Goal: Information Seeking & Learning: Learn about a topic

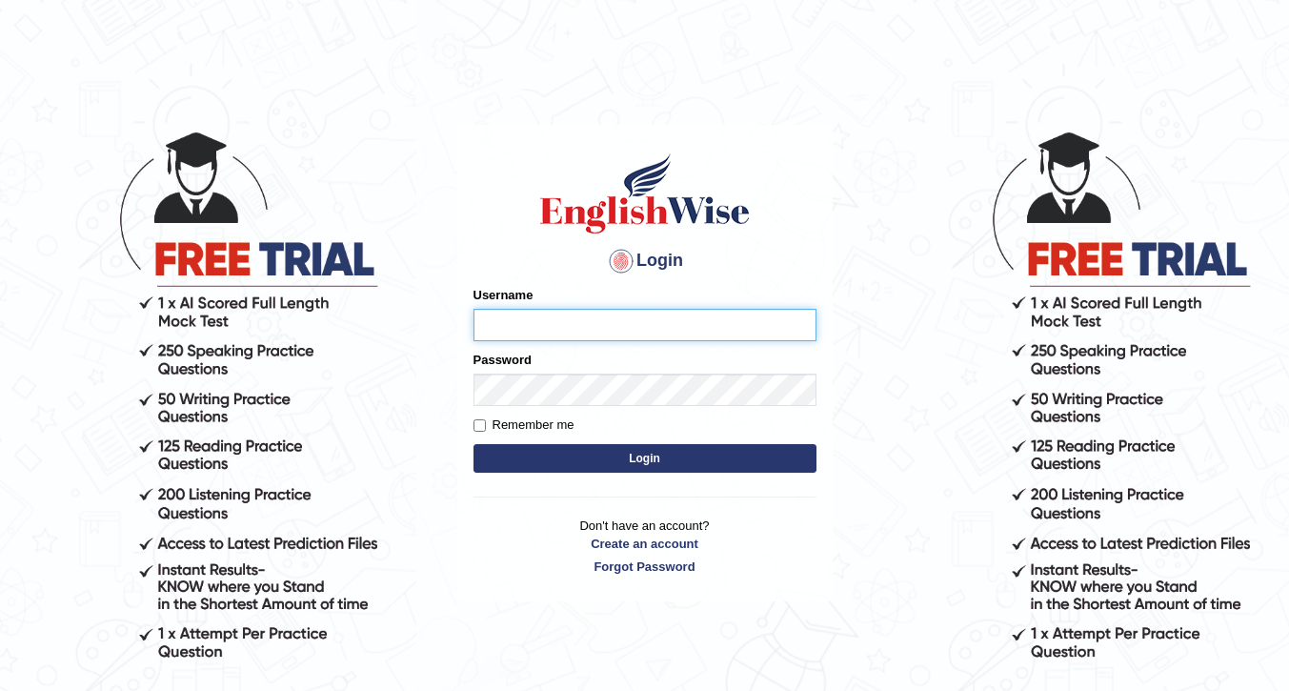
type input "nora_parramatta"
click at [591, 455] on button "Login" at bounding box center [644, 458] width 343 height 29
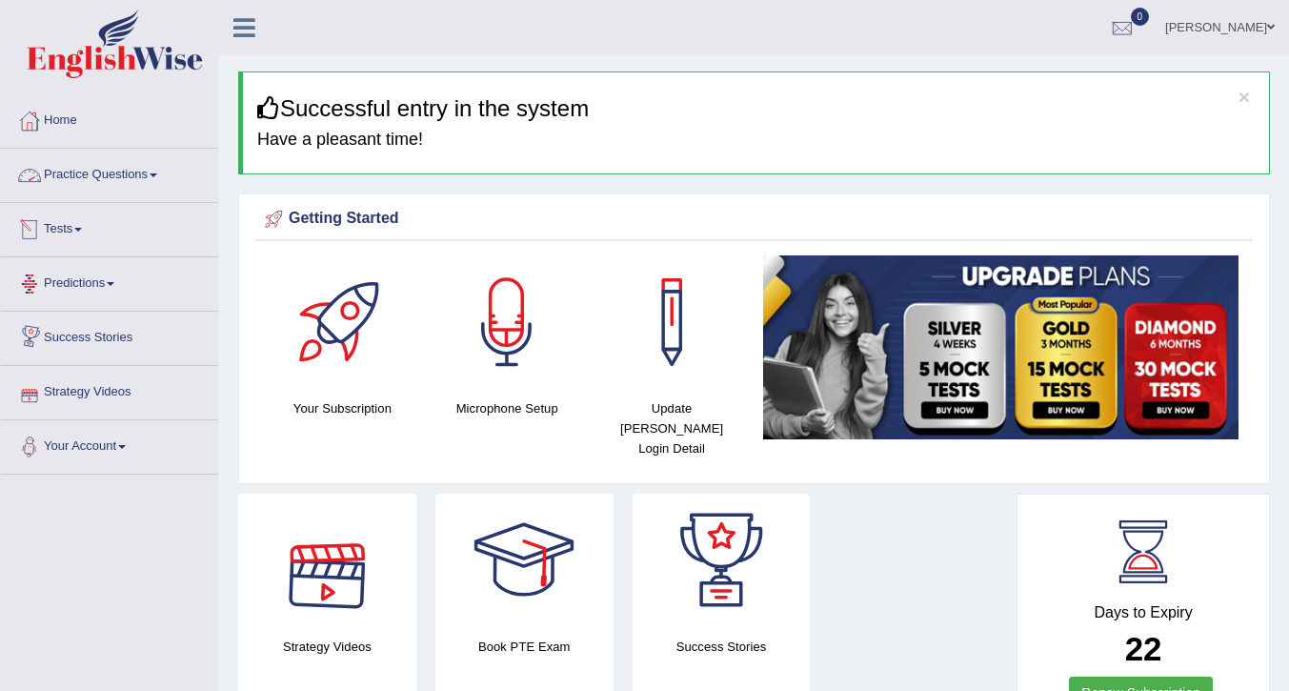
click at [91, 177] on link "Practice Questions" at bounding box center [109, 173] width 217 height 48
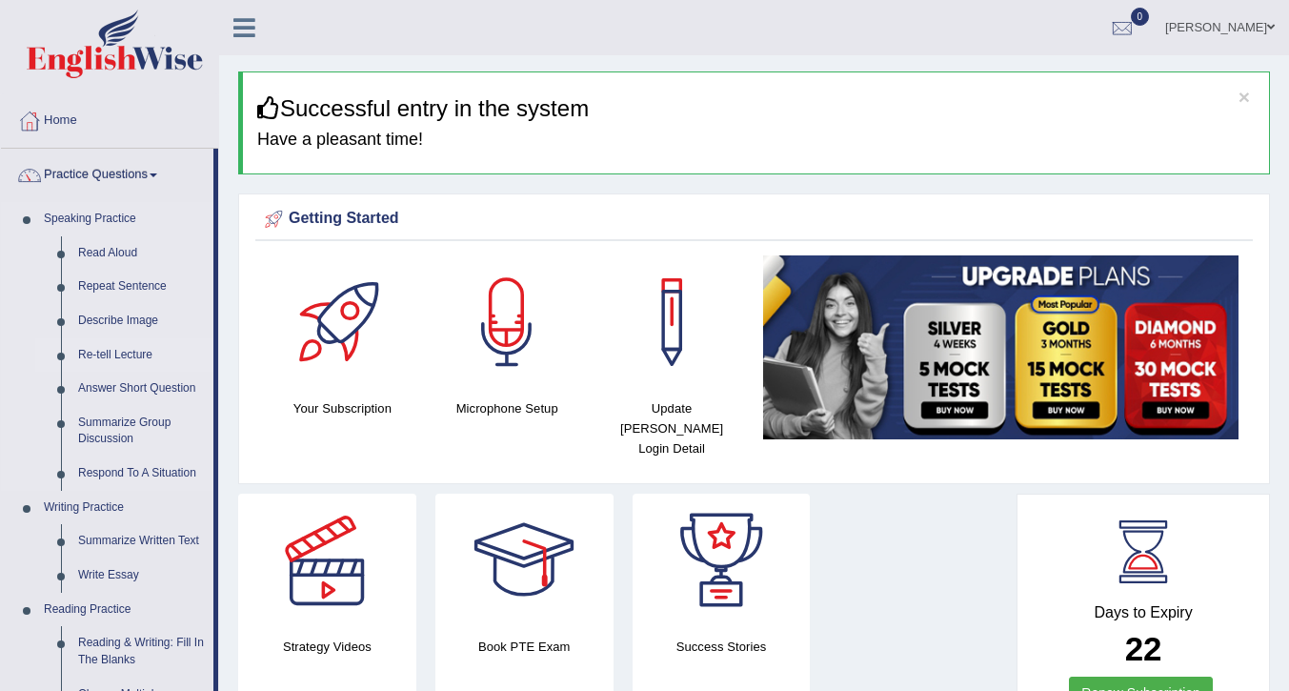
click at [97, 355] on link "Re-tell Lecture" at bounding box center [142, 355] width 144 height 34
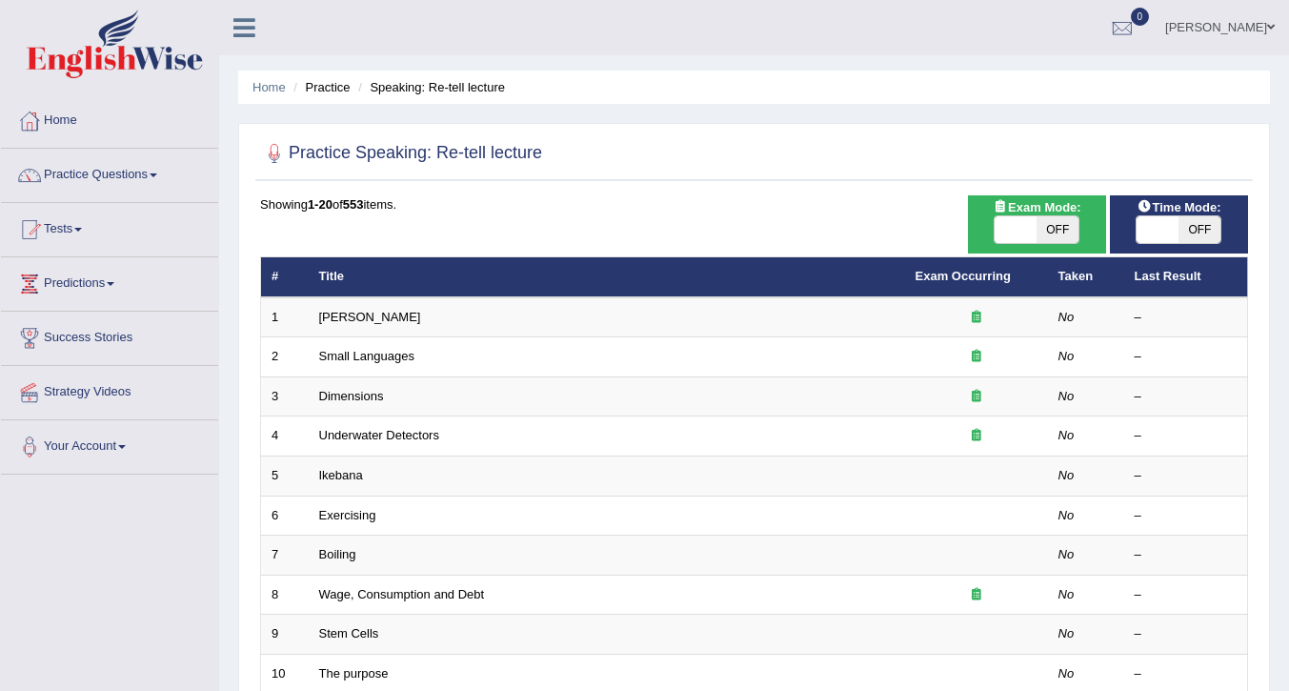
click at [1028, 229] on span at bounding box center [1015, 229] width 42 height 27
checkbox input "true"
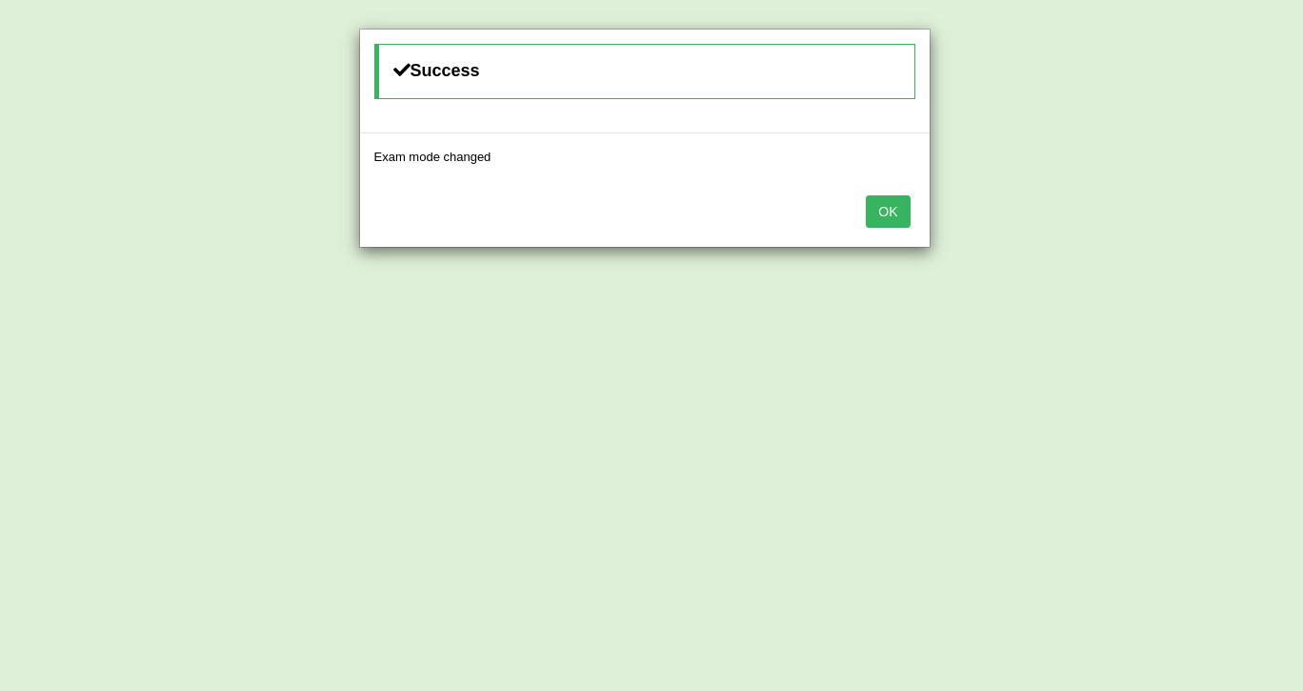
click at [873, 211] on button "OK" at bounding box center [888, 211] width 44 height 32
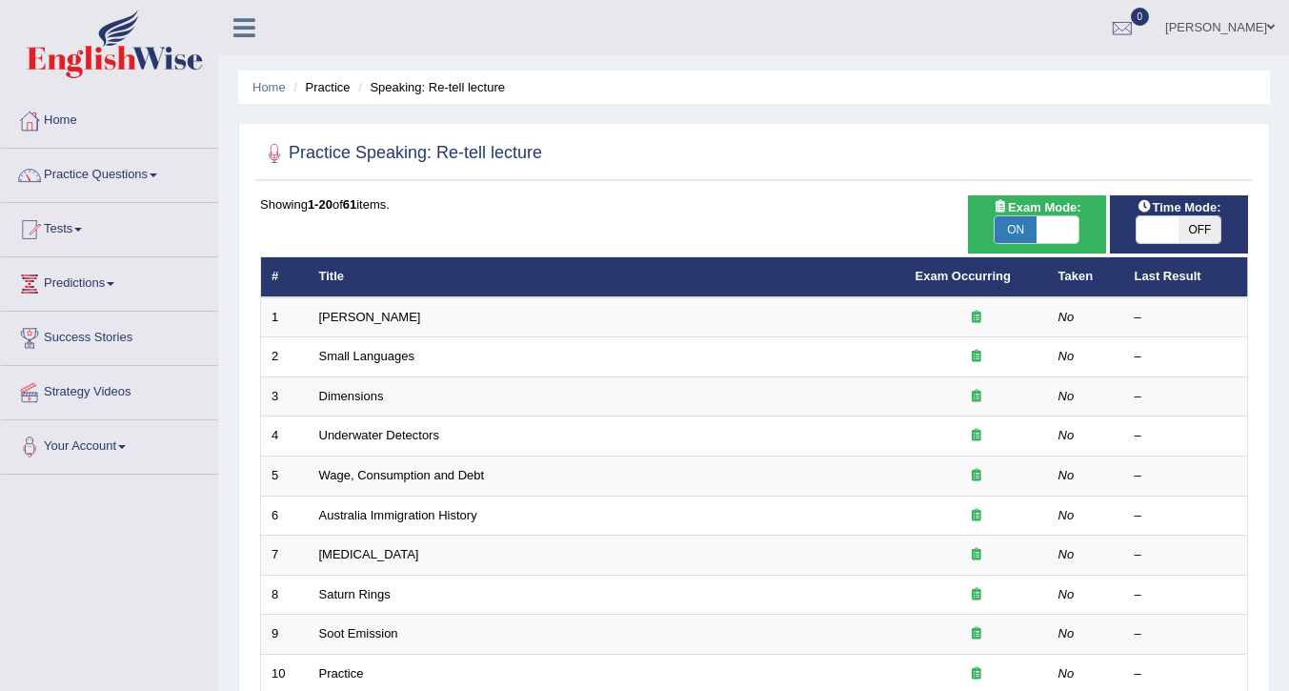
click at [1065, 232] on span at bounding box center [1057, 229] width 42 height 27
checkbox input "false"
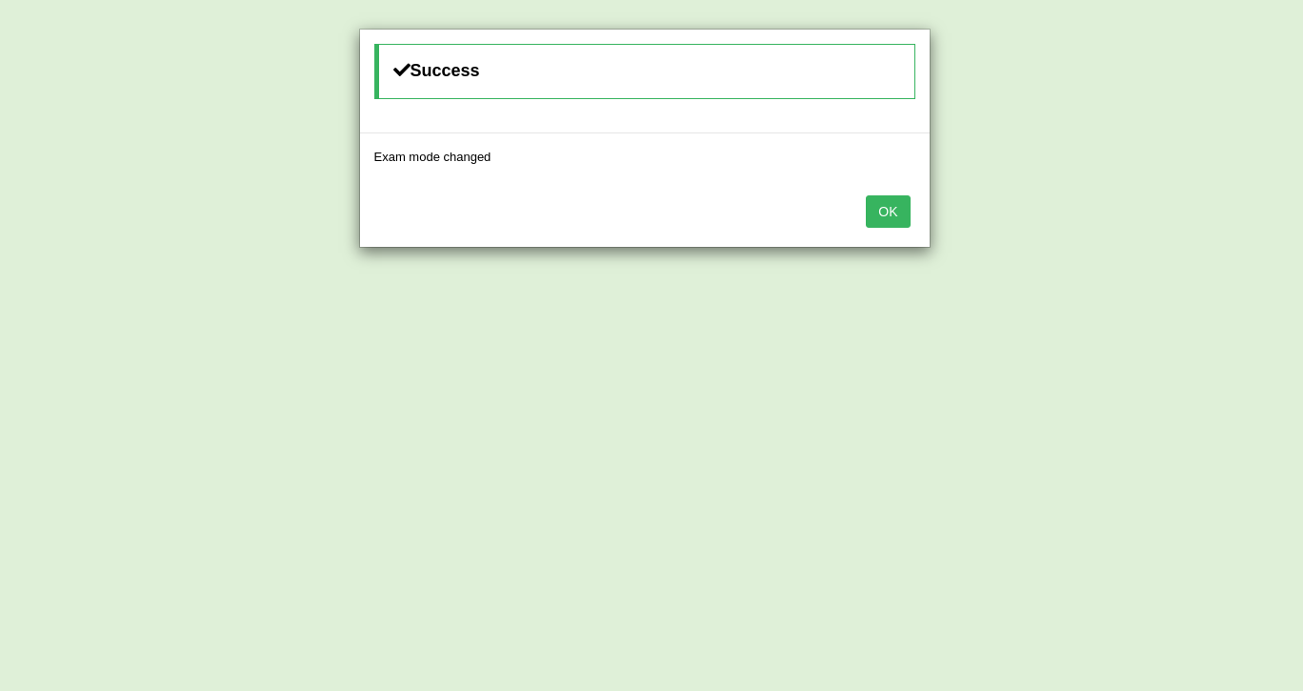
click at [888, 209] on button "OK" at bounding box center [888, 211] width 44 height 32
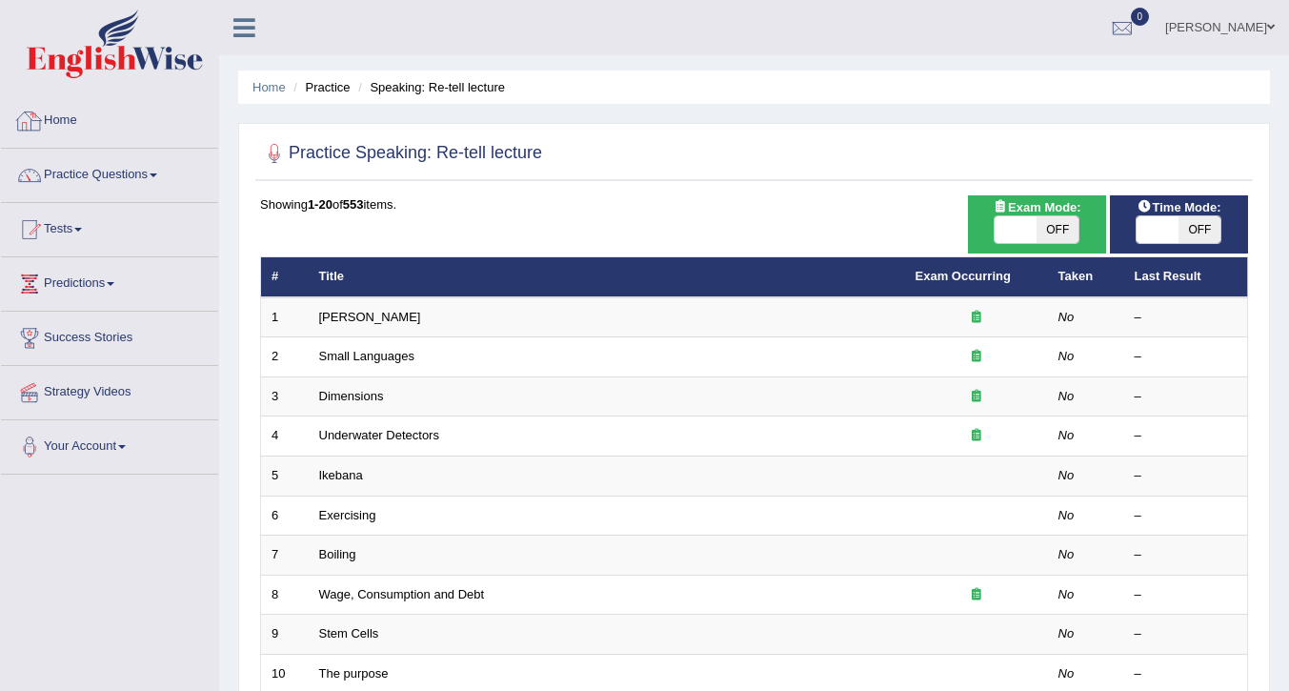
click at [62, 124] on link "Home" at bounding box center [109, 118] width 217 height 48
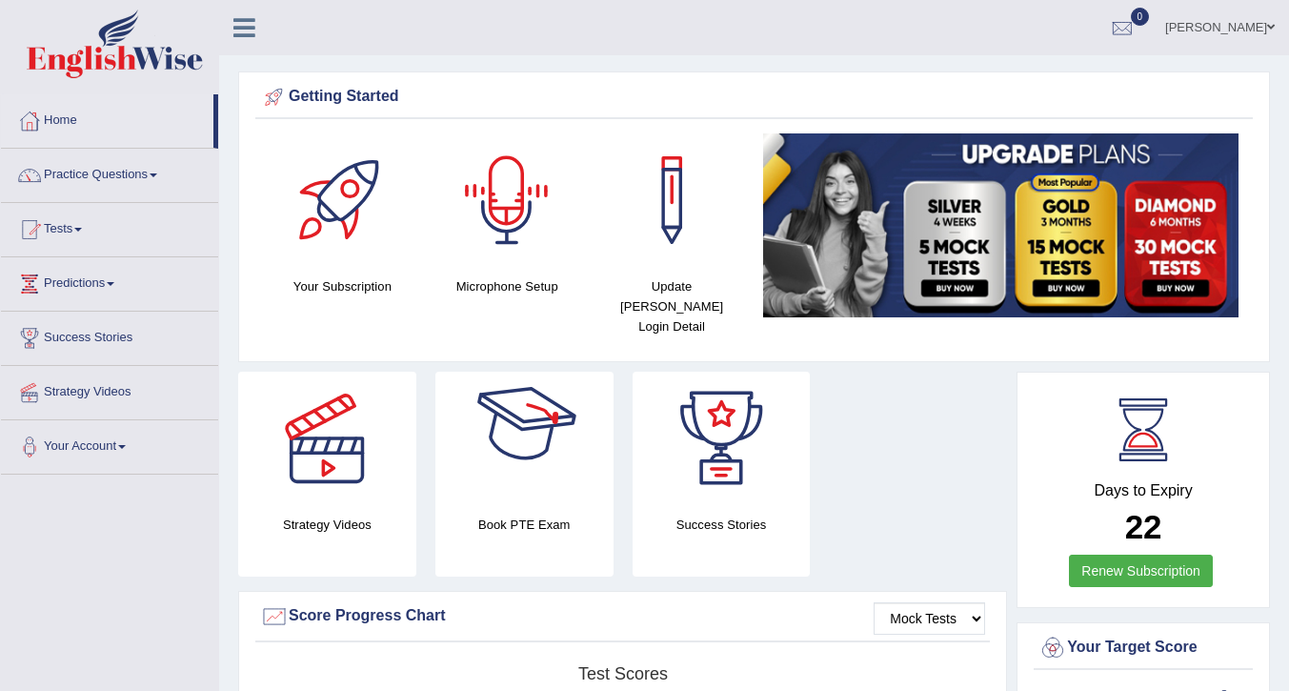
click at [495, 214] on div at bounding box center [506, 199] width 133 height 133
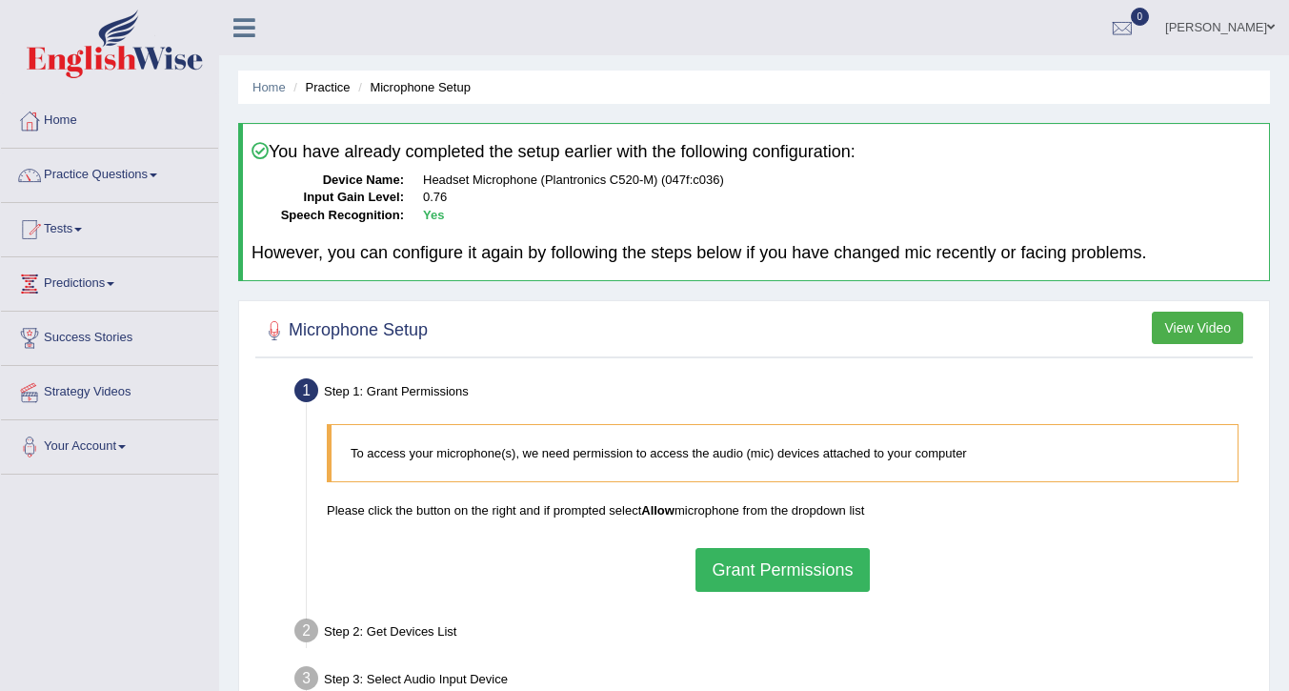
click at [749, 572] on button "Grant Permissions" at bounding box center [781, 570] width 173 height 44
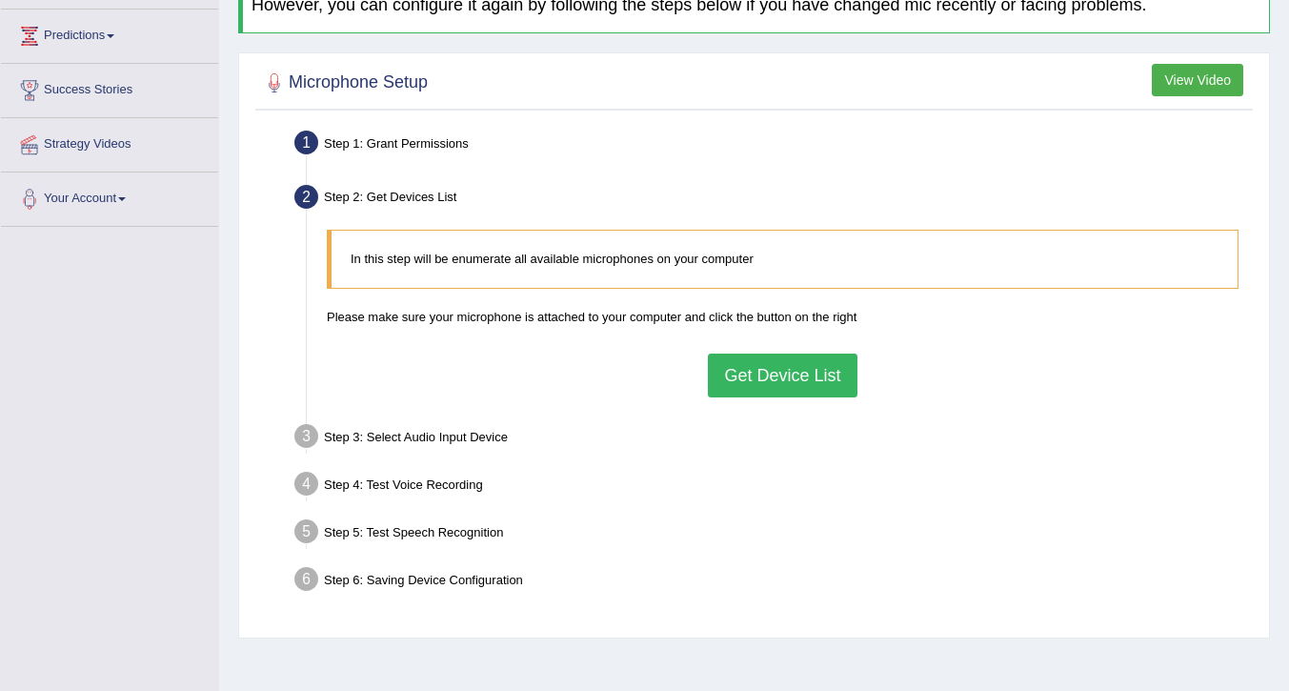
scroll to position [286, 0]
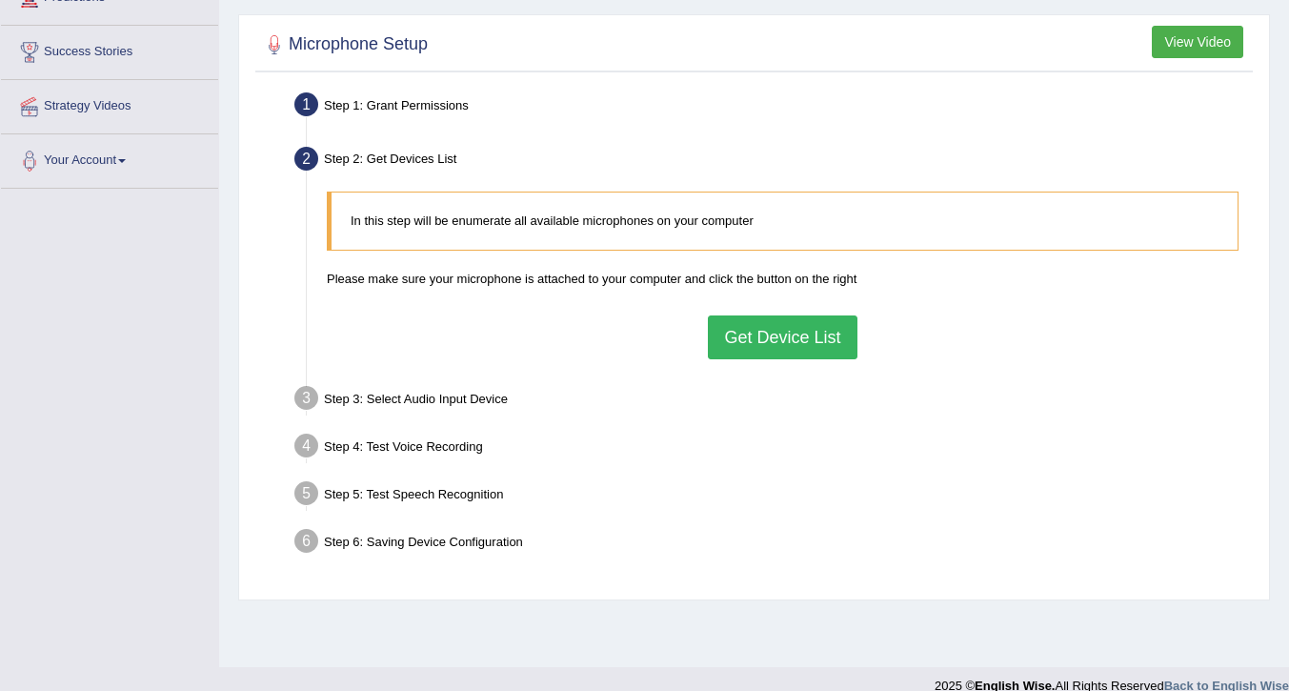
click at [765, 321] on button "Get Device List" at bounding box center [782, 337] width 149 height 44
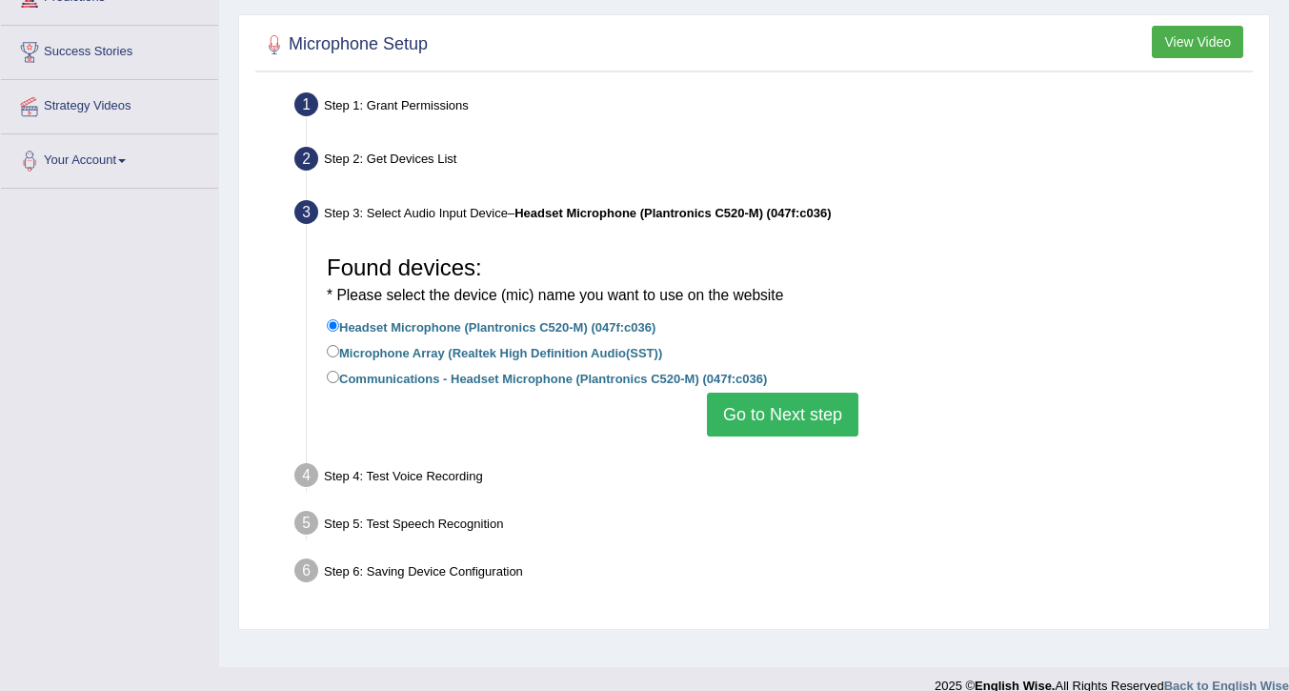
click at [768, 423] on button "Go to Next step" at bounding box center [782, 414] width 151 height 44
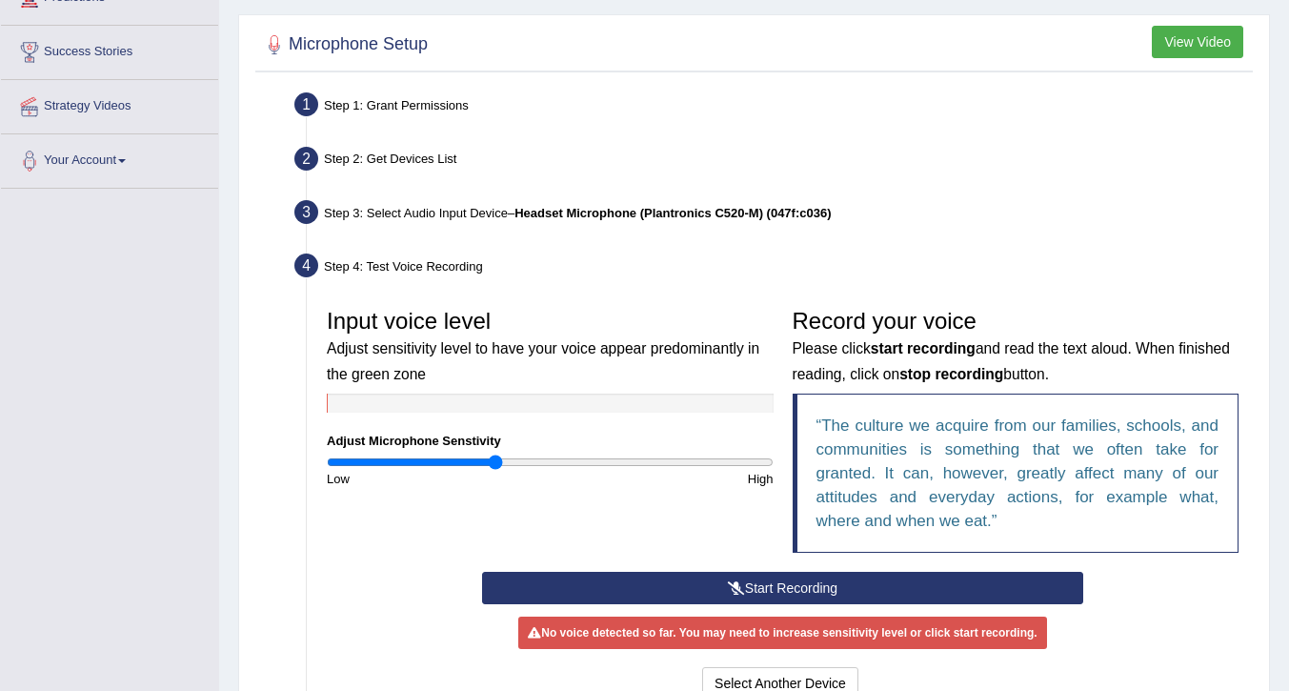
click at [728, 588] on icon at bounding box center [736, 587] width 17 height 13
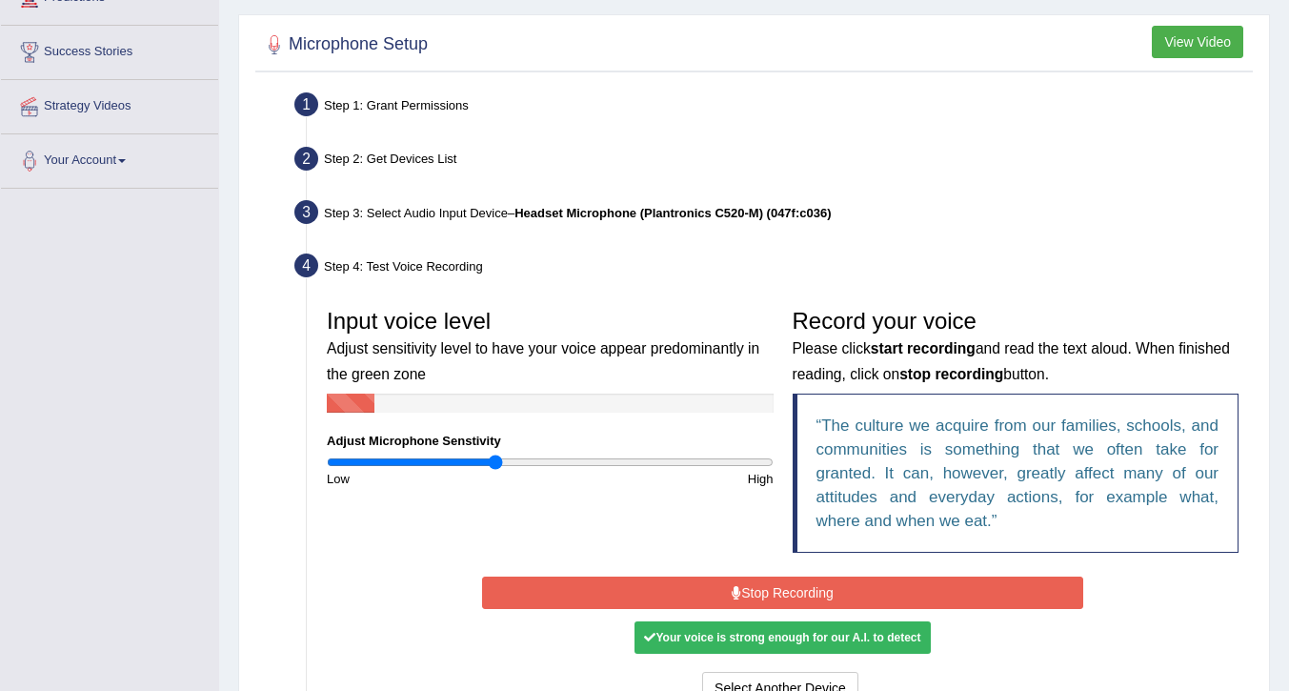
click at [757, 590] on button "Stop Recording" at bounding box center [782, 592] width 601 height 32
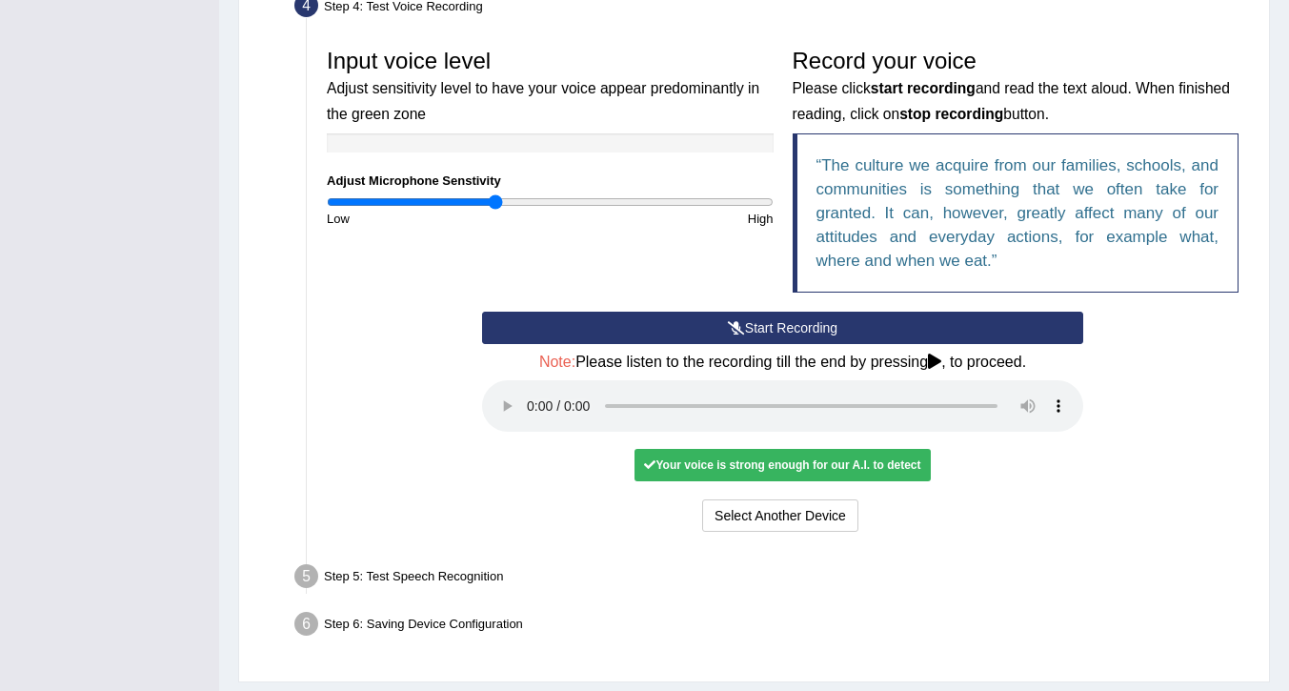
scroll to position [598, 0]
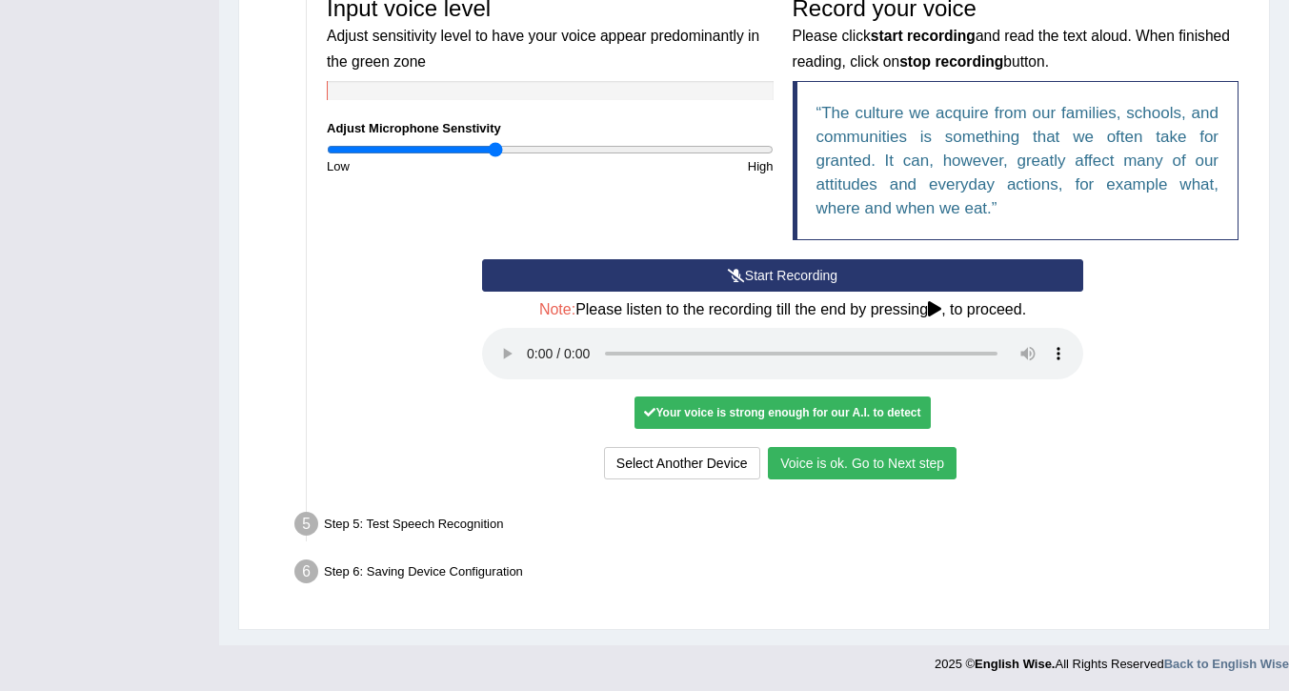
click at [852, 457] on button "Voice is ok. Go to Next step" at bounding box center [862, 463] width 189 height 32
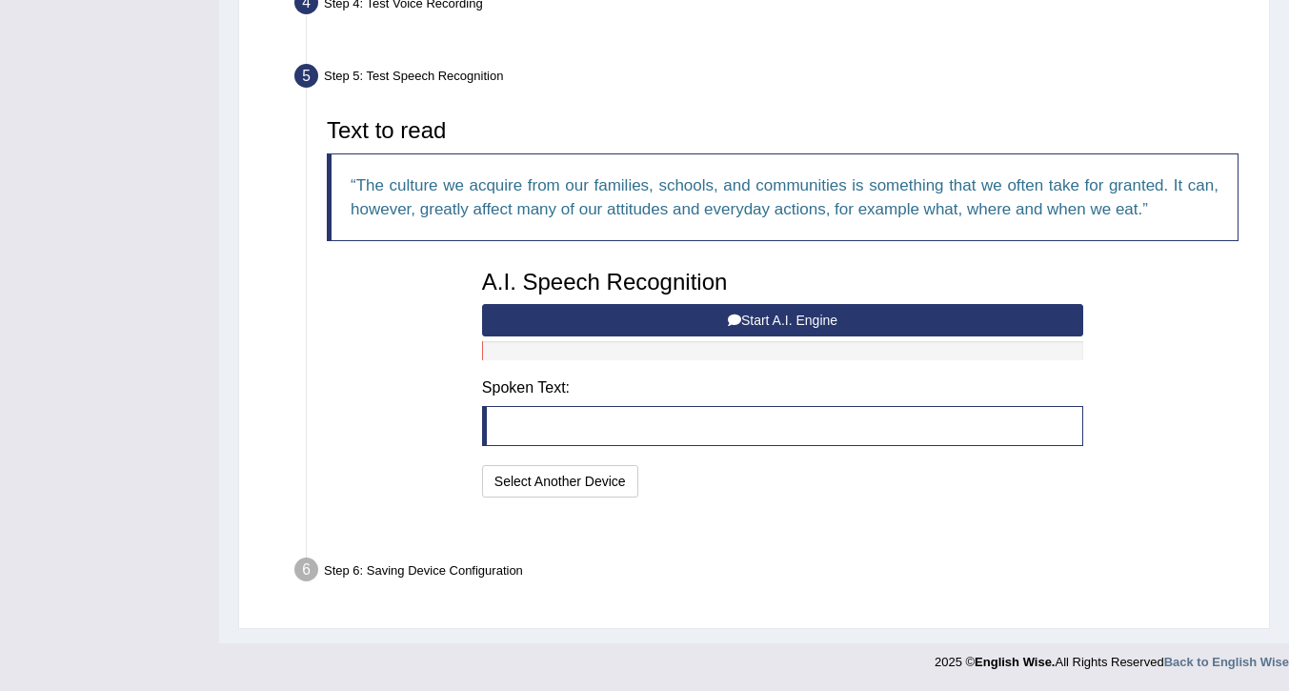
scroll to position [500, 0]
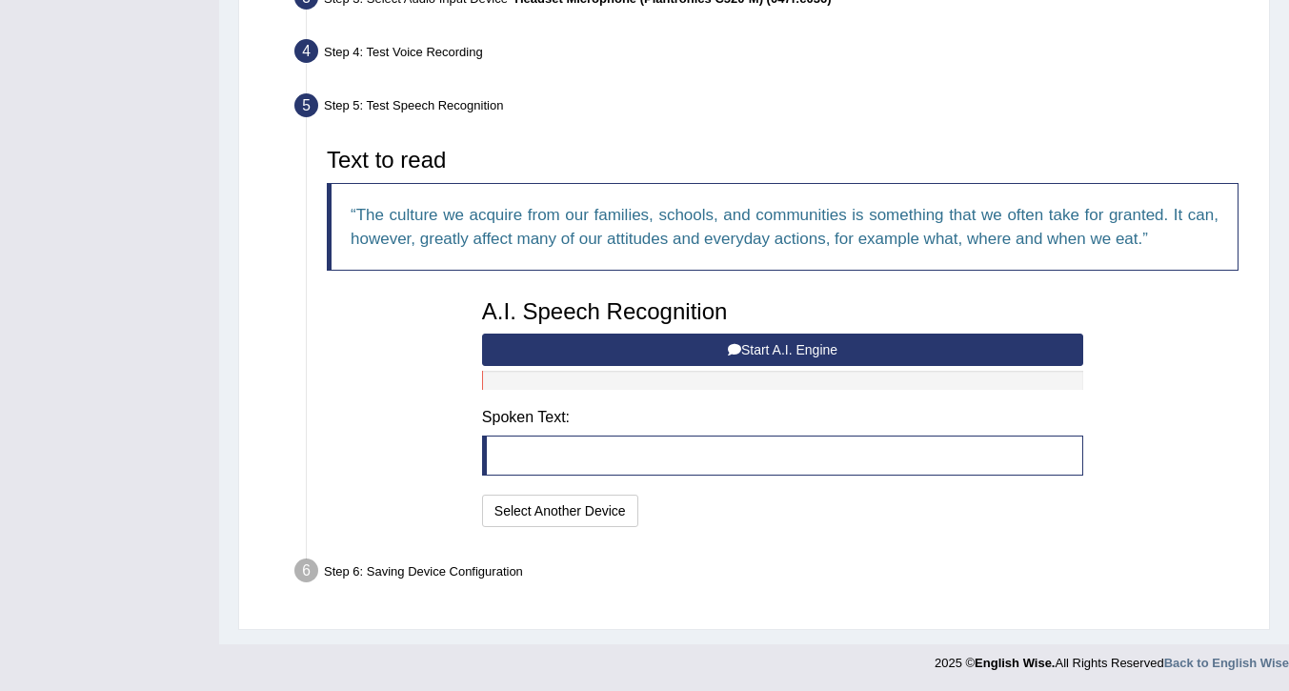
click at [728, 347] on icon at bounding box center [734, 349] width 13 height 13
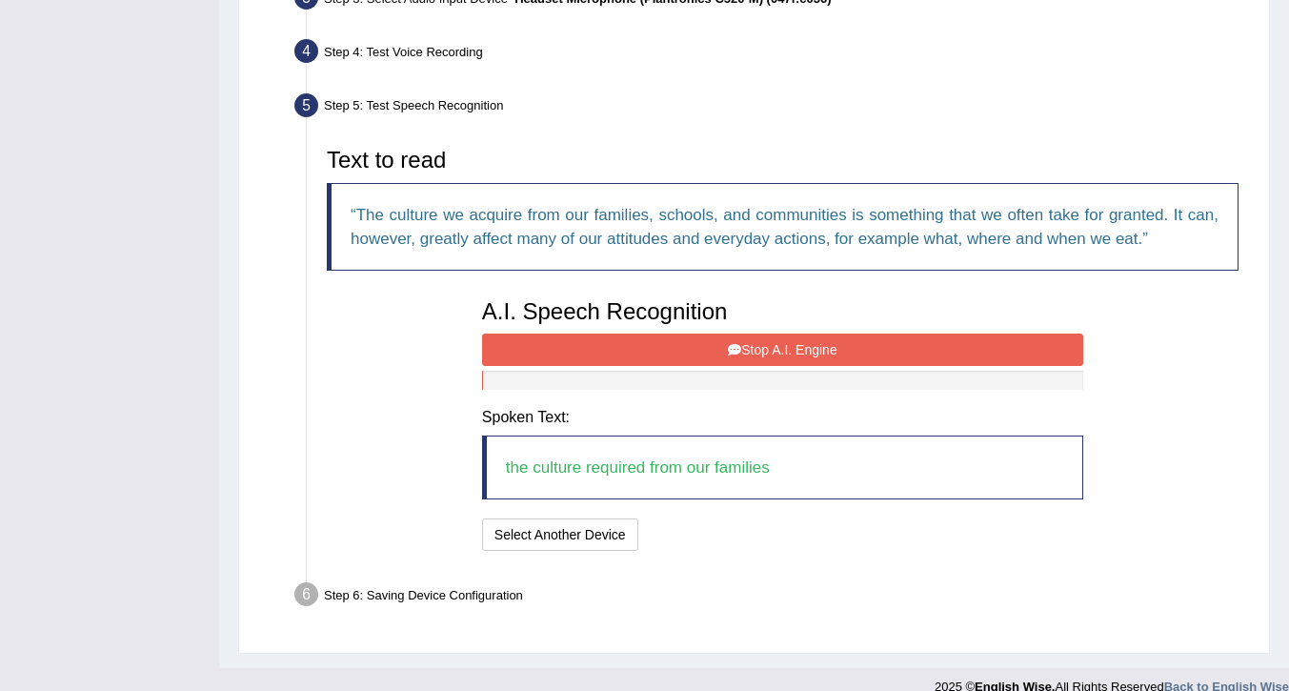
click at [811, 341] on button "Stop A.I. Engine" at bounding box center [782, 349] width 601 height 32
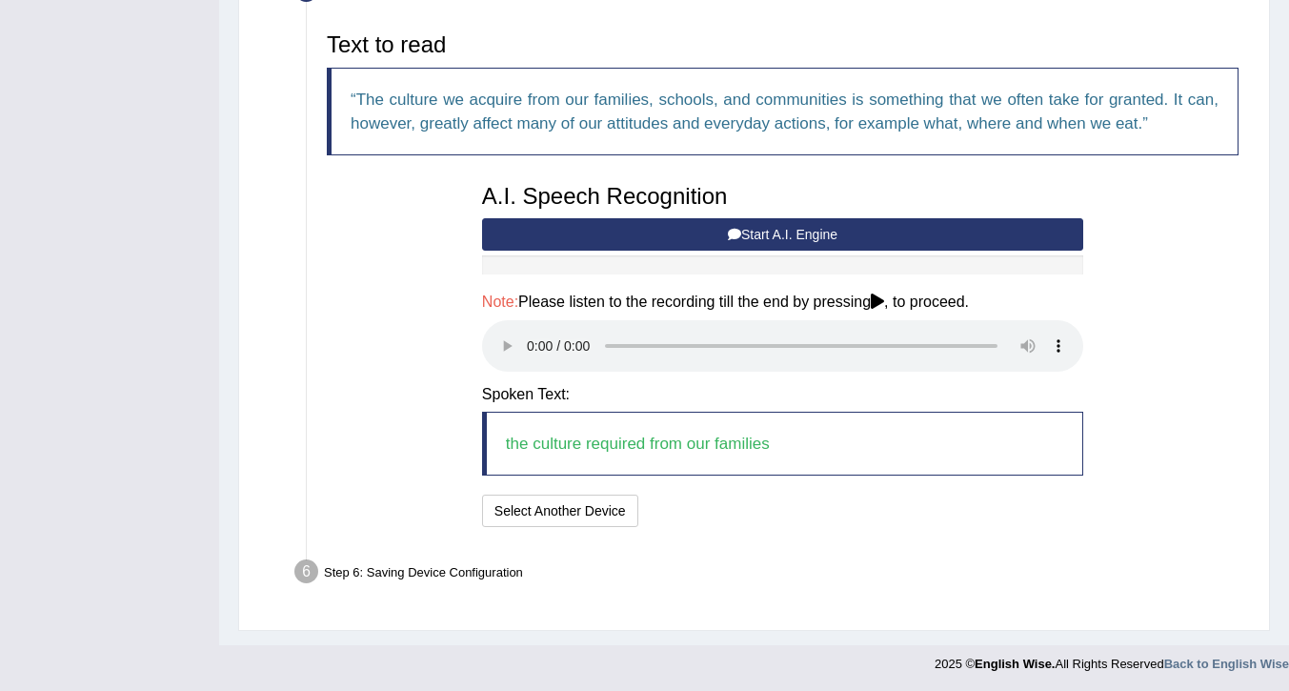
scroll to position [616, 0]
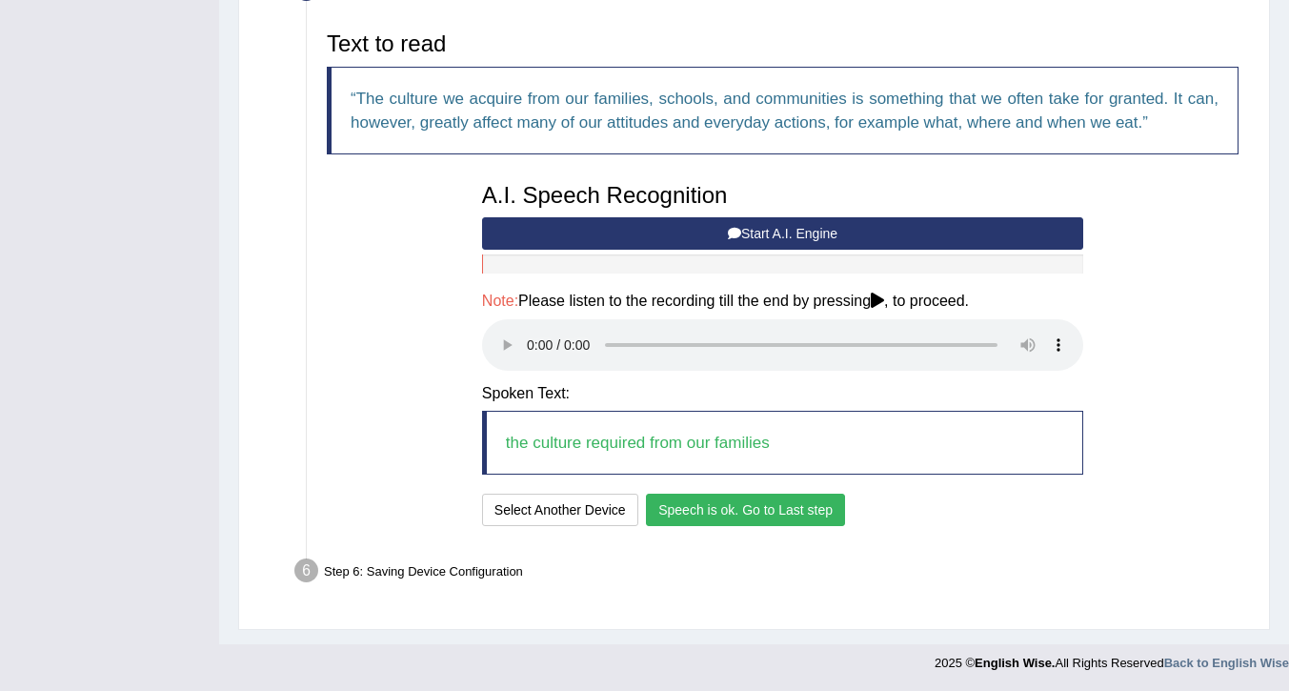
click at [743, 509] on button "Speech is ok. Go to Last step" at bounding box center [745, 509] width 199 height 32
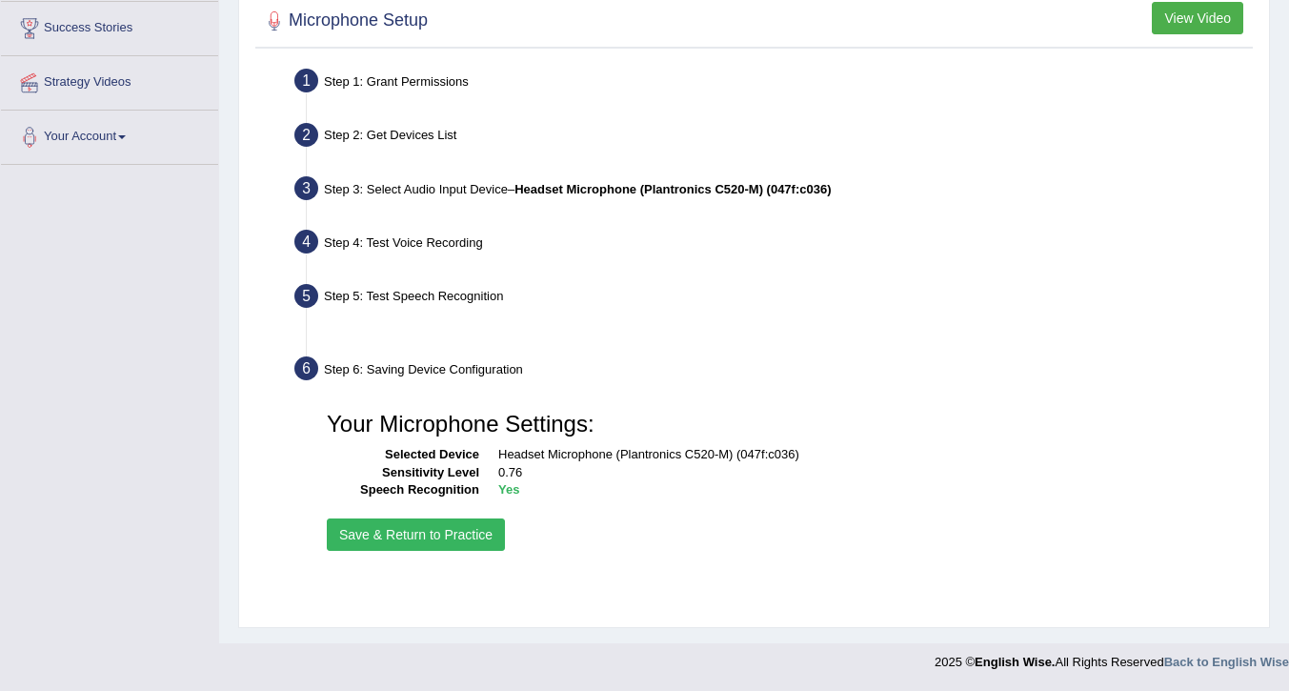
scroll to position [310, 0]
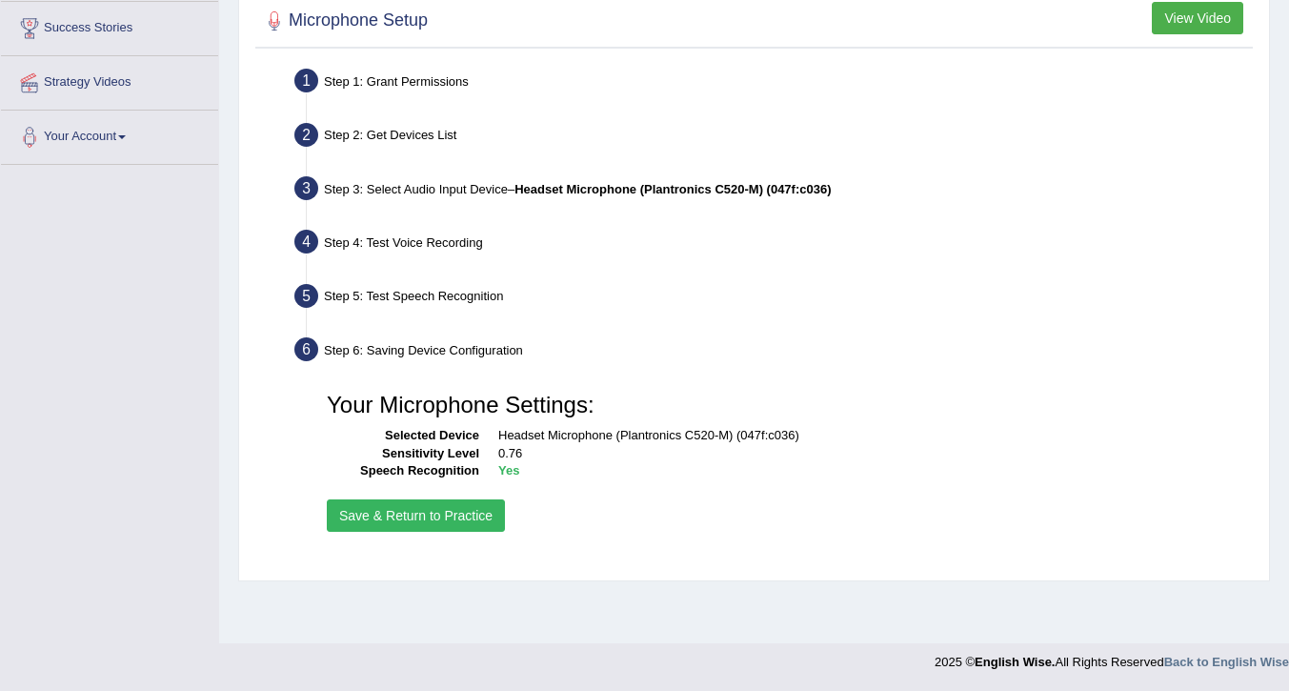
click at [454, 516] on button "Save & Return to Practice" at bounding box center [416, 515] width 178 height 32
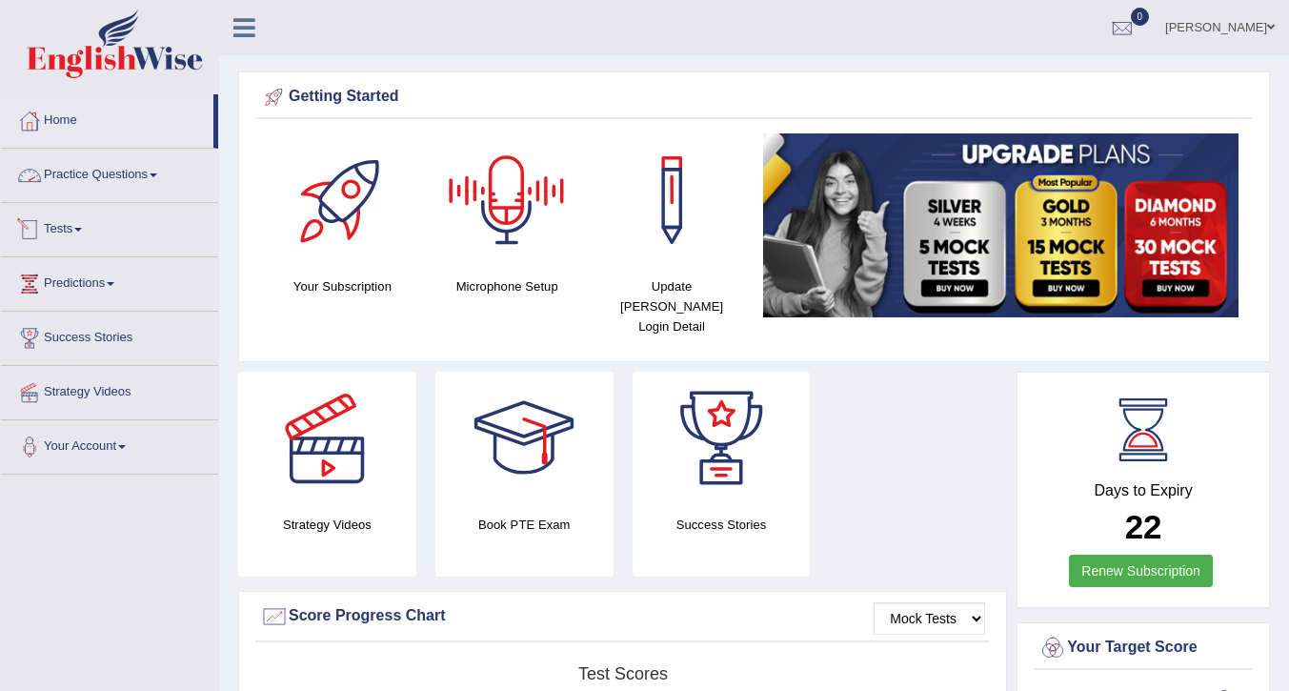
drag, startPoint x: 73, startPoint y: 178, endPoint x: 86, endPoint y: 181, distance: 12.7
click at [73, 178] on link "Practice Questions" at bounding box center [109, 173] width 217 height 48
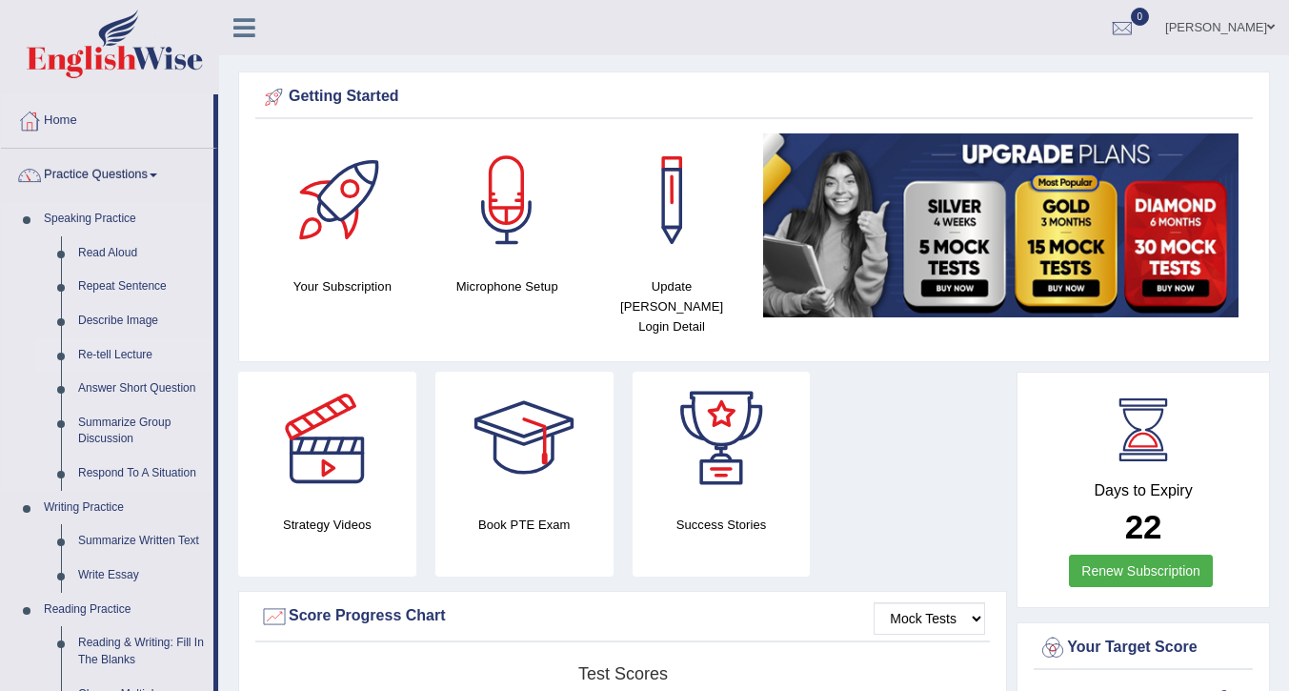
click at [110, 343] on link "Re-tell Lecture" at bounding box center [142, 355] width 144 height 34
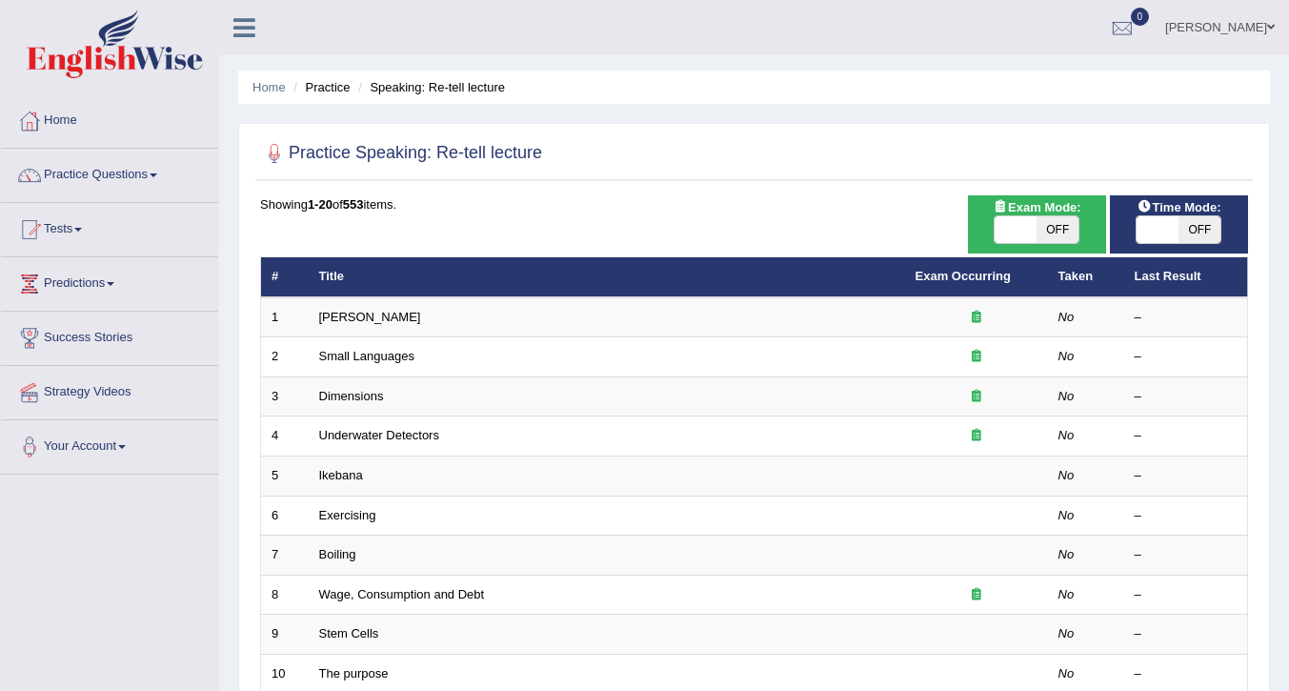
click at [1034, 231] on span at bounding box center [1015, 229] width 42 height 27
checkbox input "true"
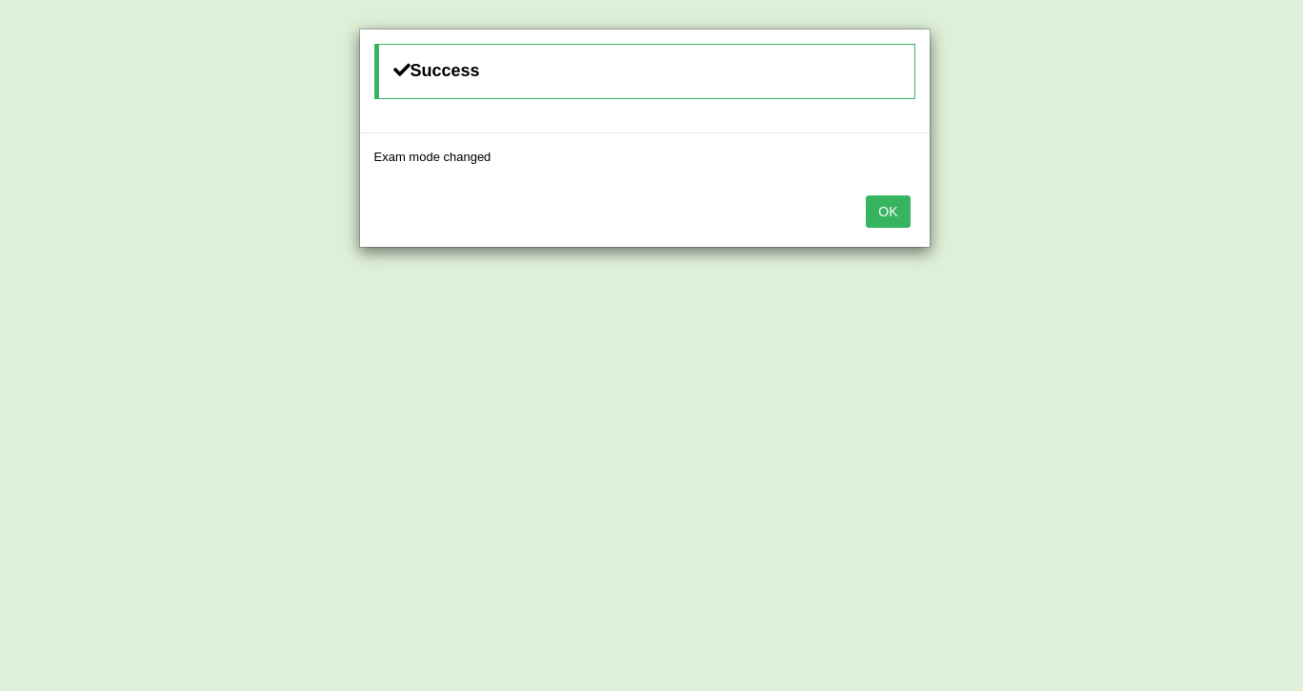
click at [896, 208] on button "OK" at bounding box center [888, 211] width 44 height 32
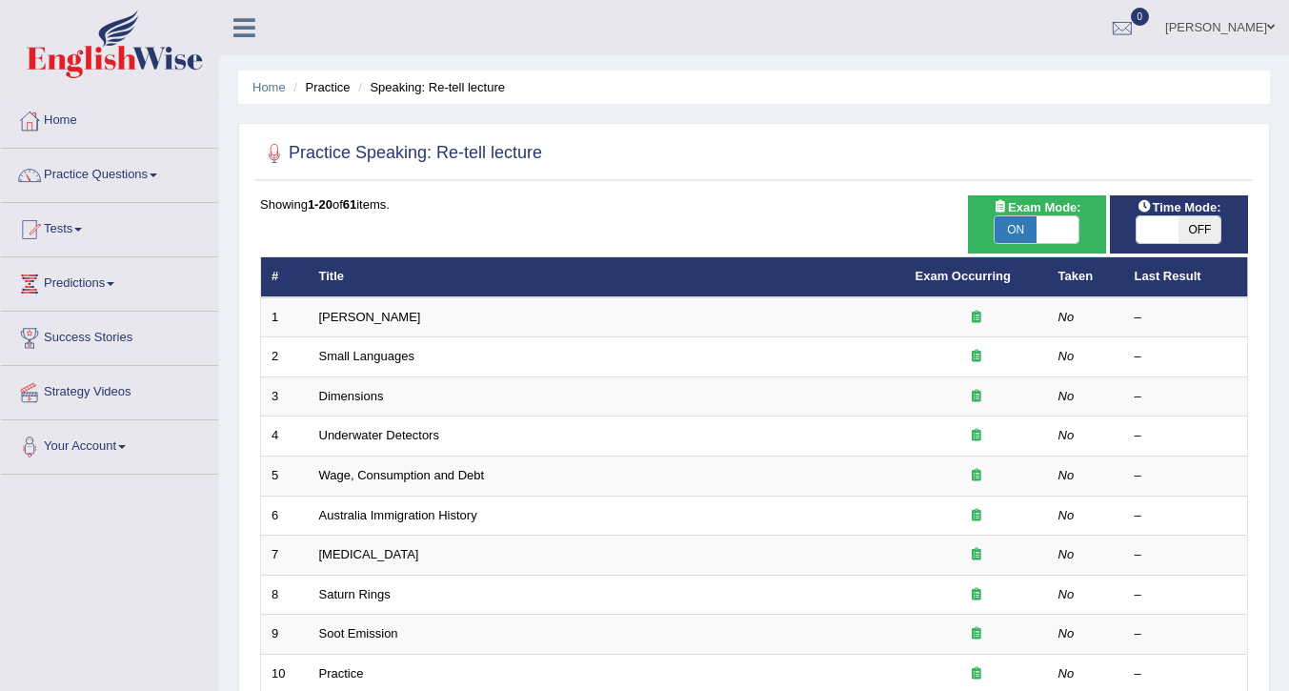
click at [1170, 229] on span at bounding box center [1157, 229] width 42 height 27
checkbox input "true"
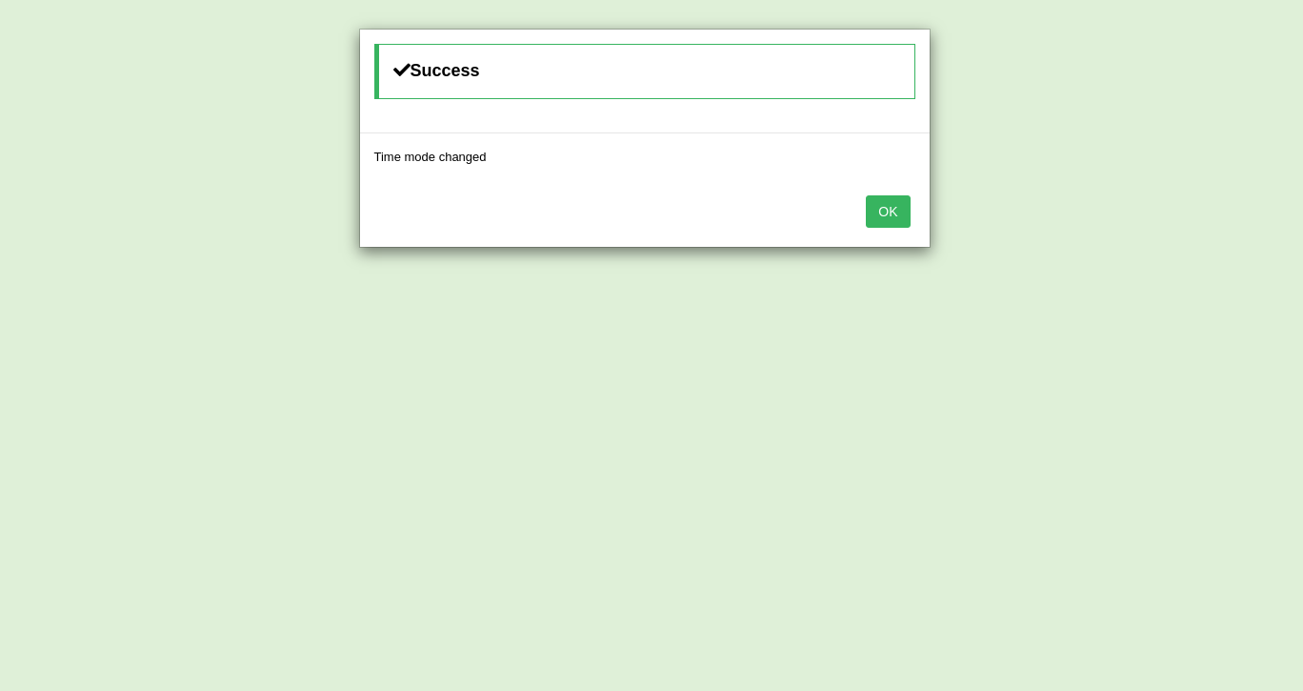
click at [894, 214] on button "OK" at bounding box center [888, 211] width 44 height 32
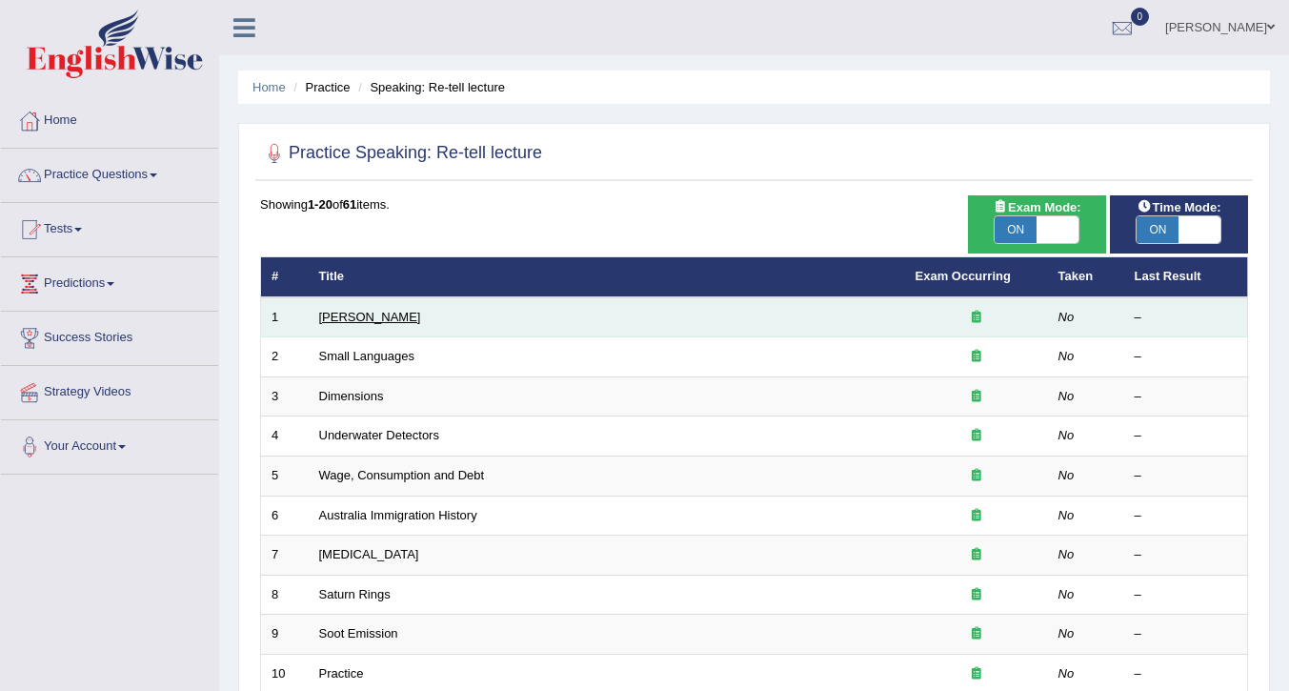
click at [326, 312] on link "[PERSON_NAME]" at bounding box center [370, 317] width 102 height 14
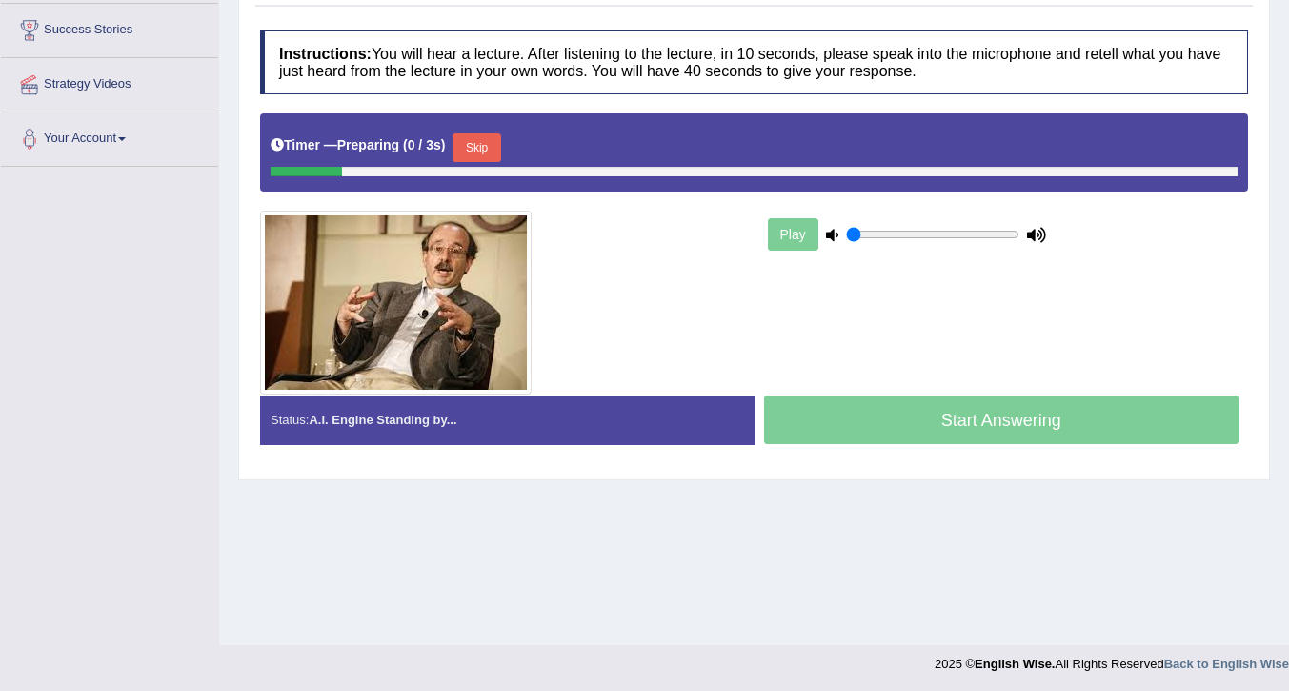
scroll to position [310, 0]
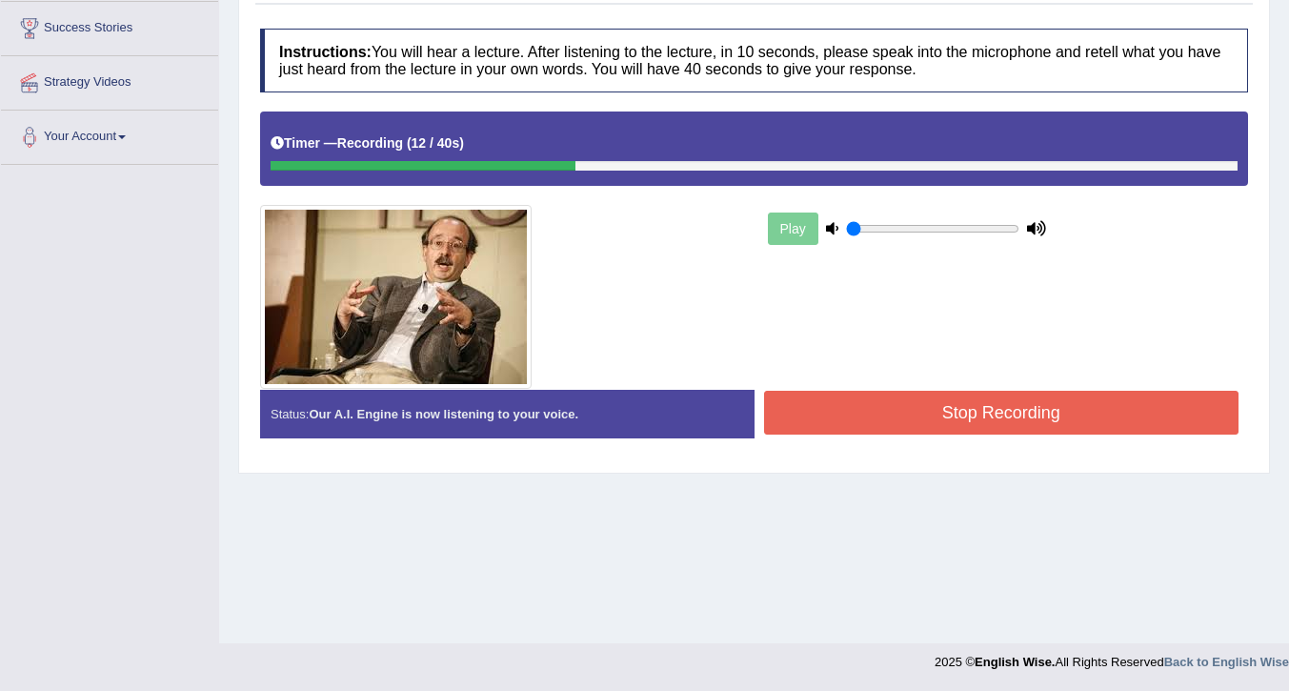
click at [958, 424] on button "Stop Recording" at bounding box center [1001, 413] width 475 height 44
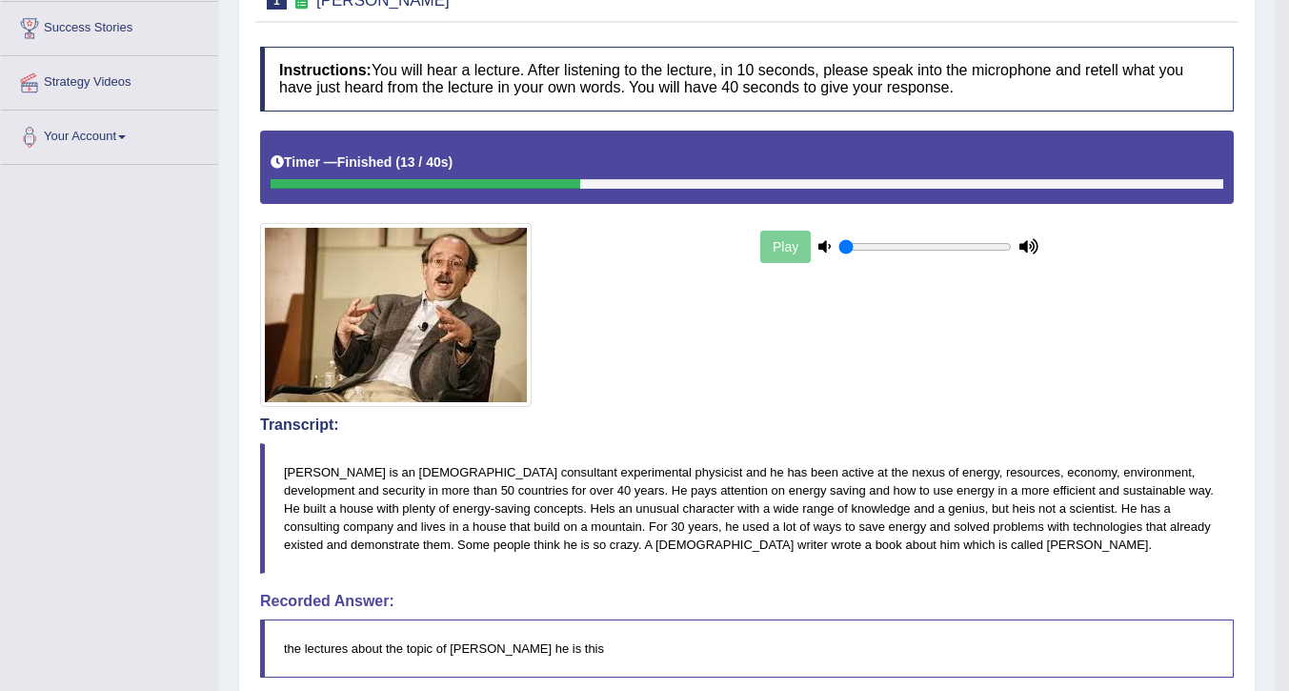
click at [780, 247] on div "Play" at bounding box center [899, 247] width 286 height 48
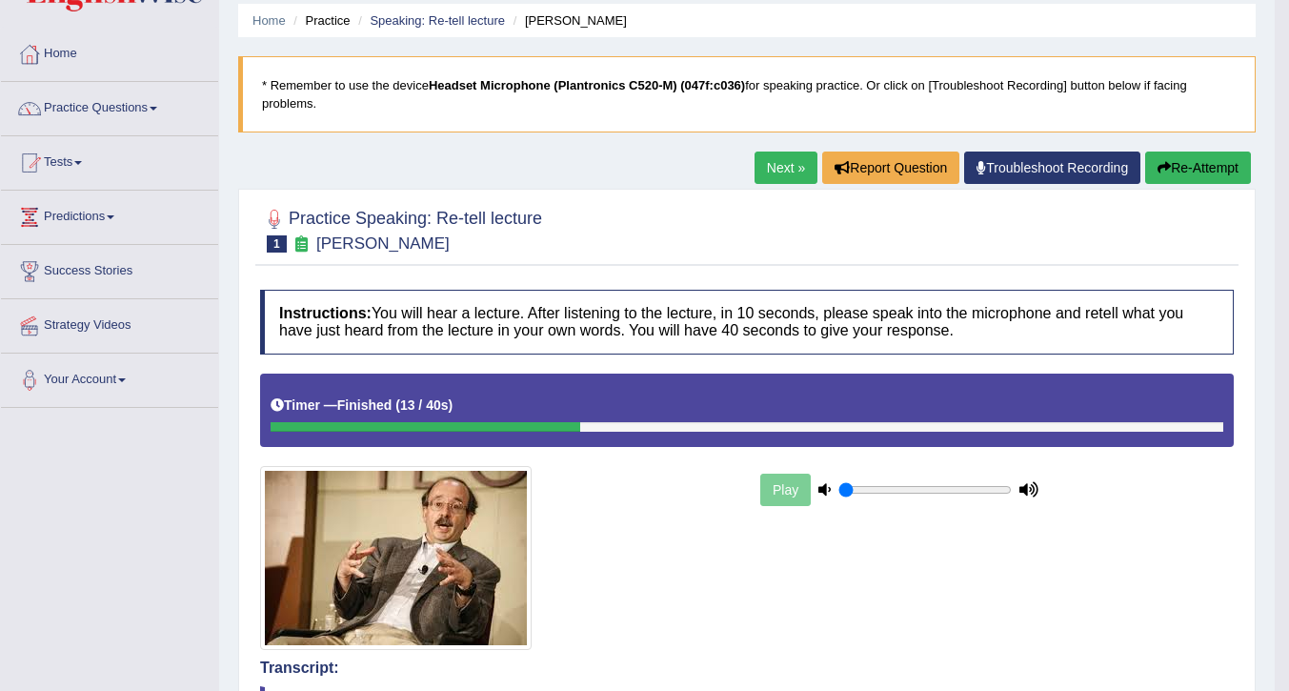
scroll to position [0, 0]
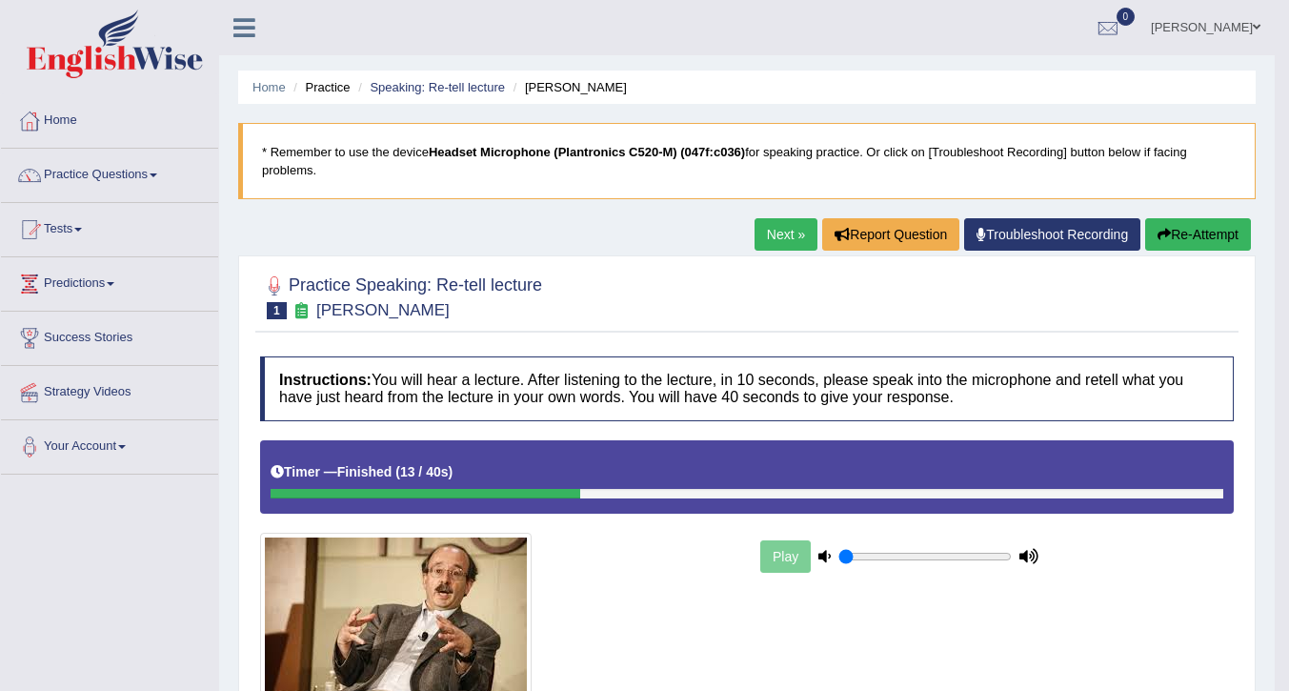
click at [1189, 230] on button "Re-Attempt" at bounding box center [1198, 234] width 106 height 32
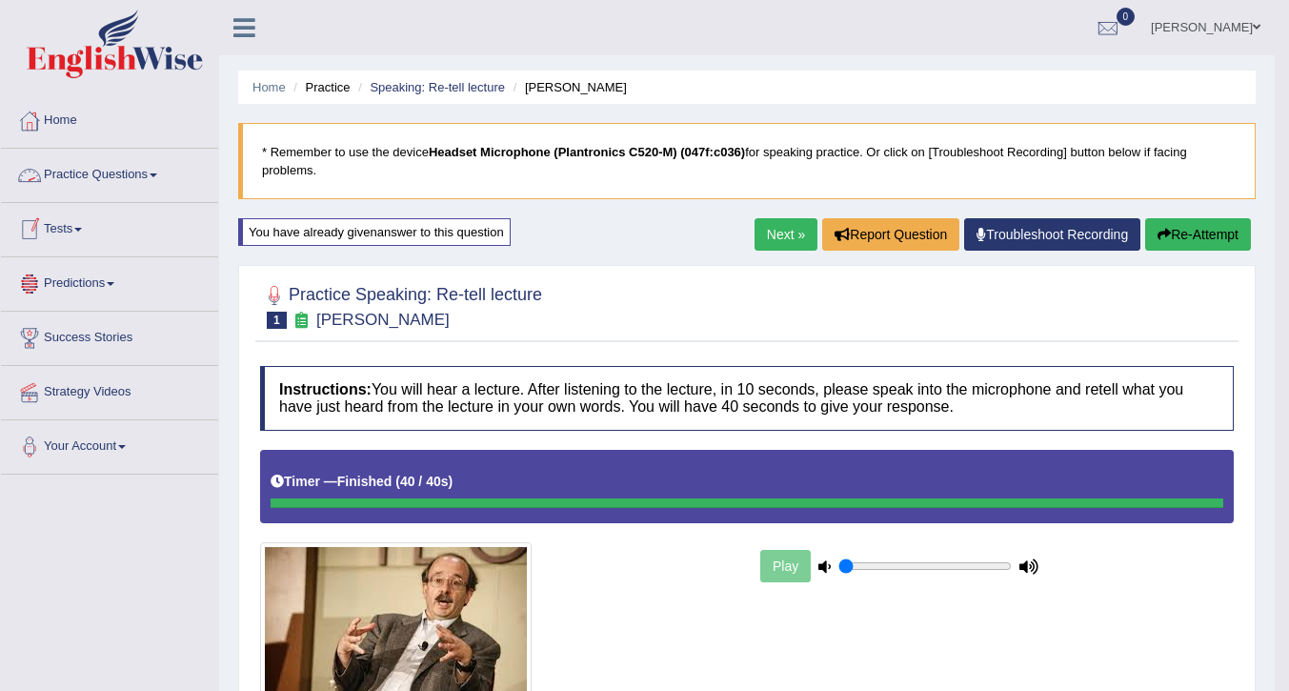
click at [99, 188] on link "Practice Questions" at bounding box center [109, 173] width 217 height 48
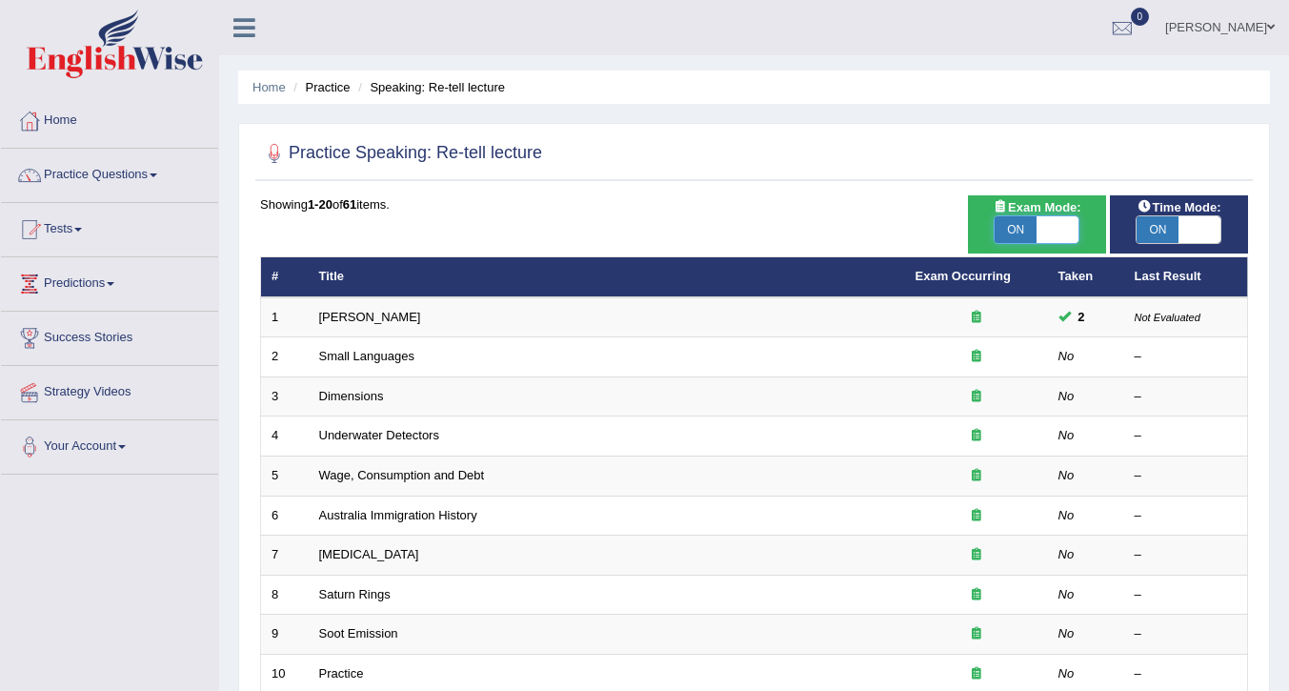
click at [1042, 223] on span at bounding box center [1057, 229] width 42 height 27
checkbox input "false"
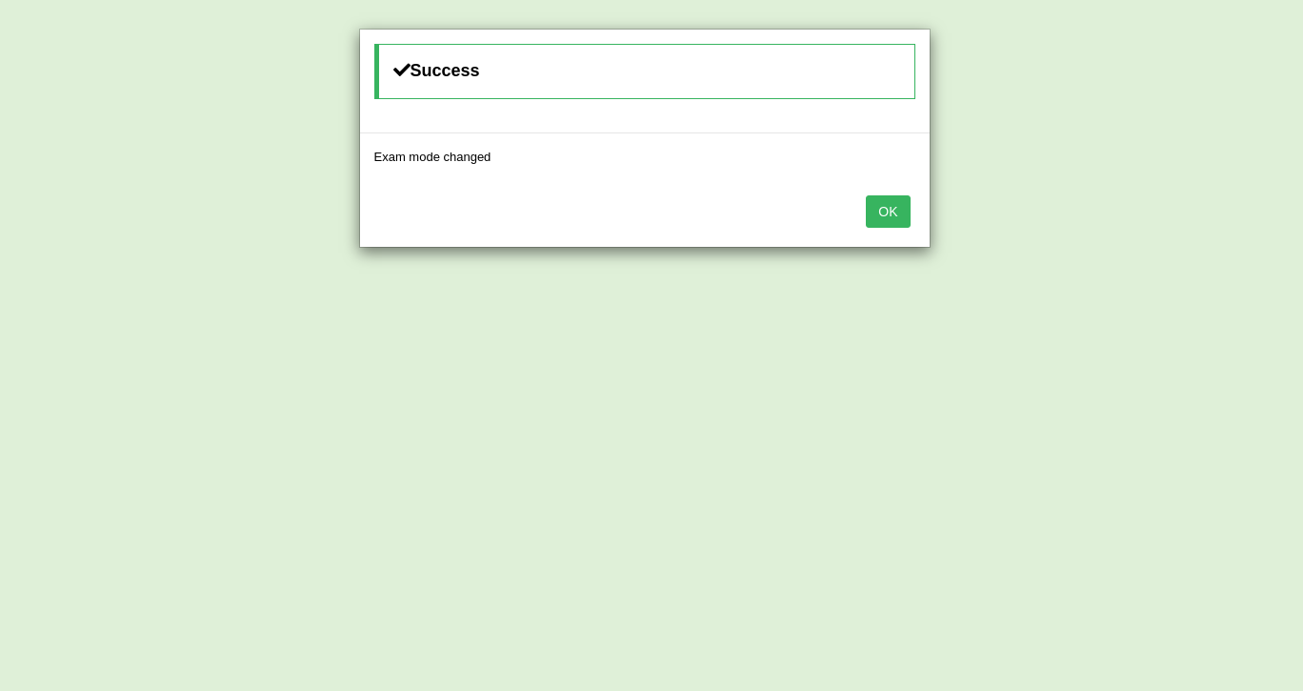
click at [893, 208] on button "OK" at bounding box center [888, 211] width 44 height 32
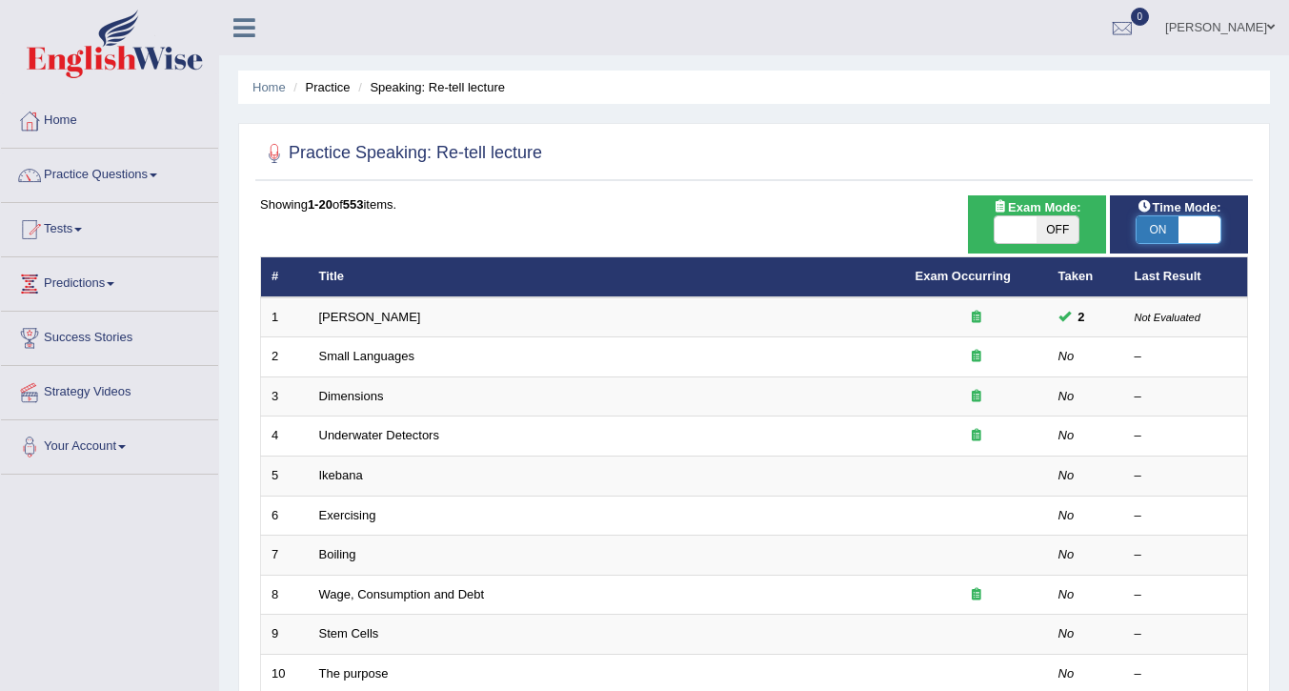
click at [1195, 232] on span at bounding box center [1199, 229] width 42 height 27
checkbox input "false"
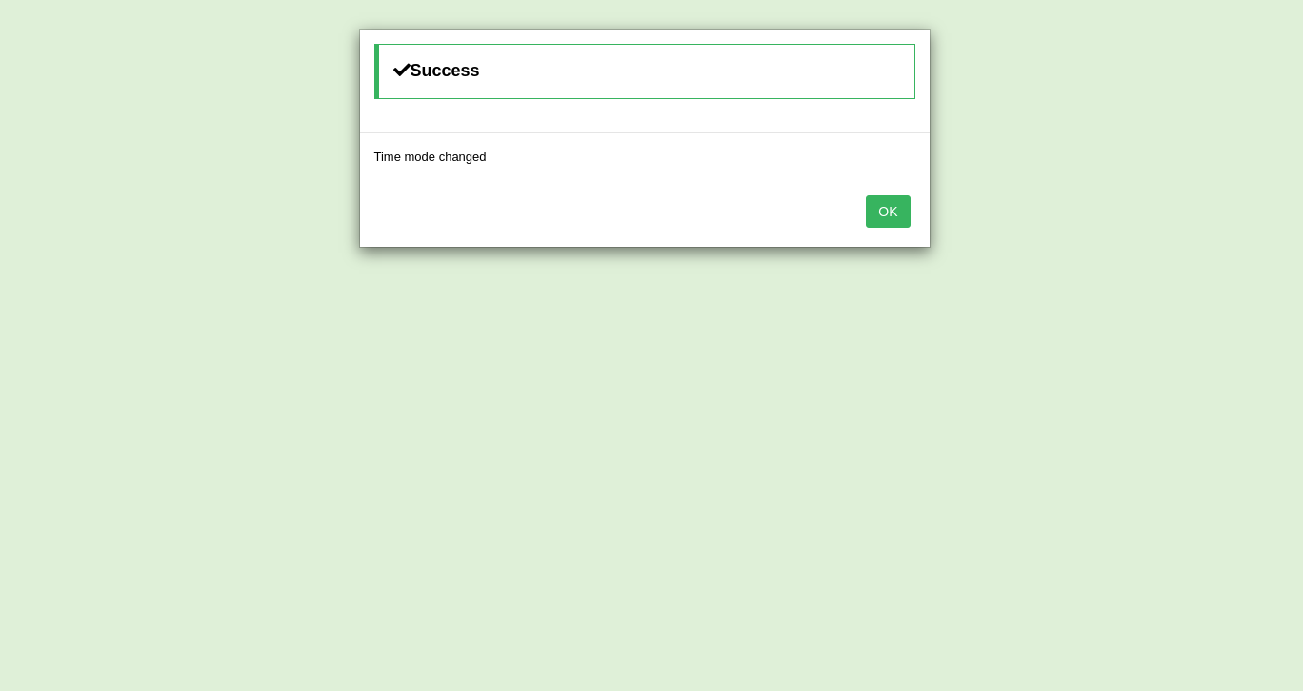
click at [875, 211] on button "OK" at bounding box center [888, 211] width 44 height 32
